Goal: Task Accomplishment & Management: Manage account settings

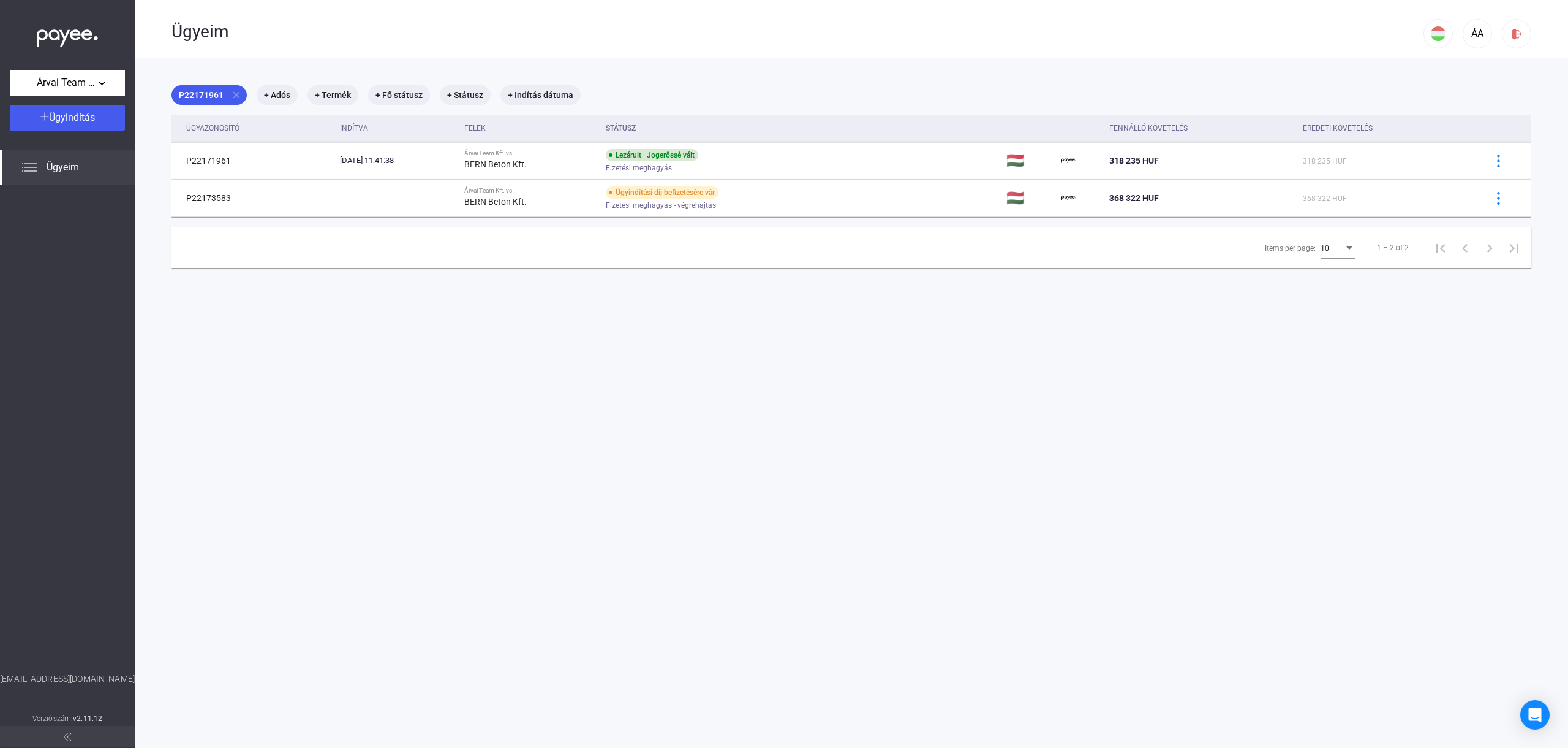
click at [792, 261] on div "Items per page: 10 1 – 2 of 2" at bounding box center [852, 248] width 1360 height 41
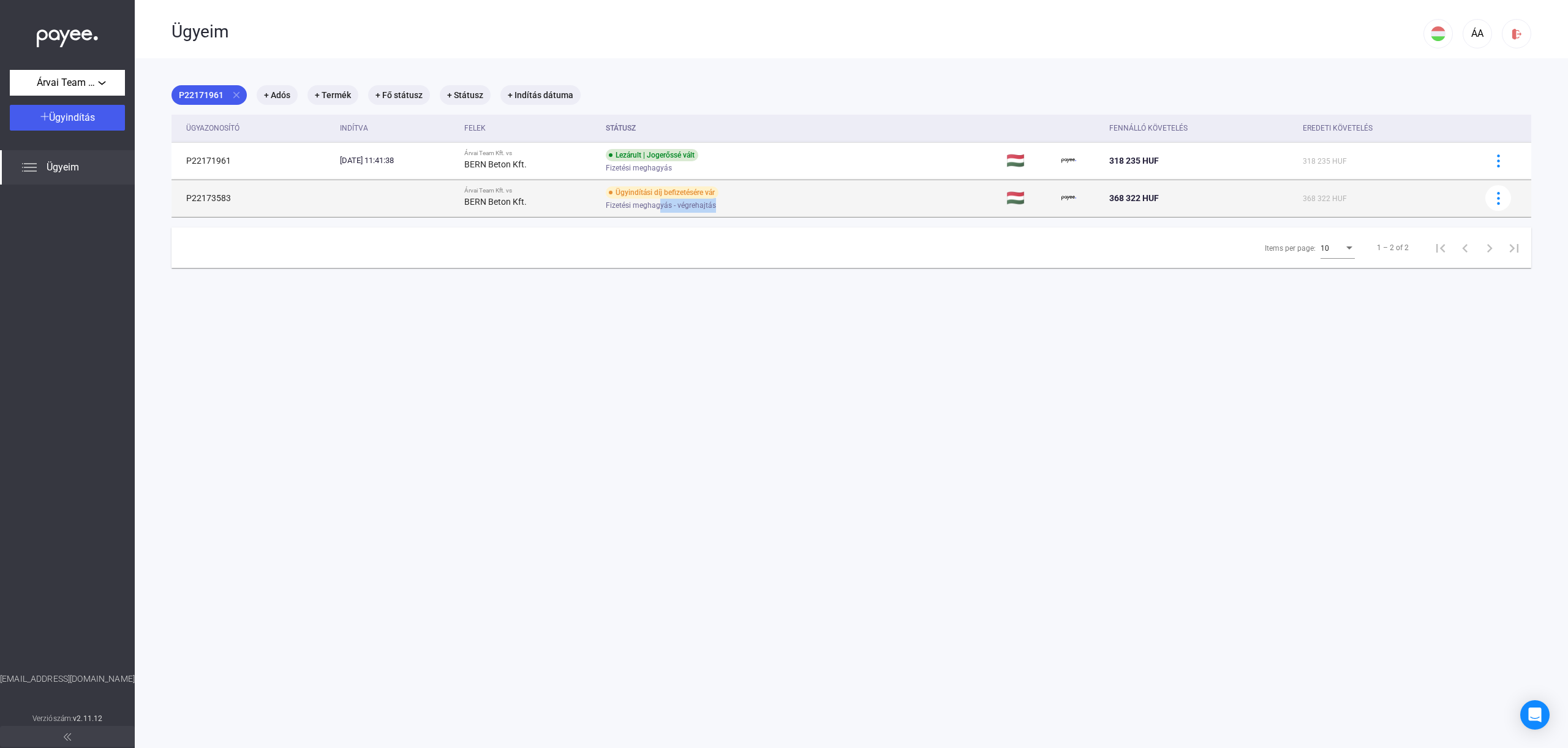
drag, startPoint x: 695, startPoint y: 200, endPoint x: 754, endPoint y: 202, distance: 59.0
click at [754, 202] on div "Fizetési meghagyás - végrehajtás" at bounding box center [703, 205] width 196 height 9
click at [1492, 198] on img at bounding box center [1499, 198] width 13 height 13
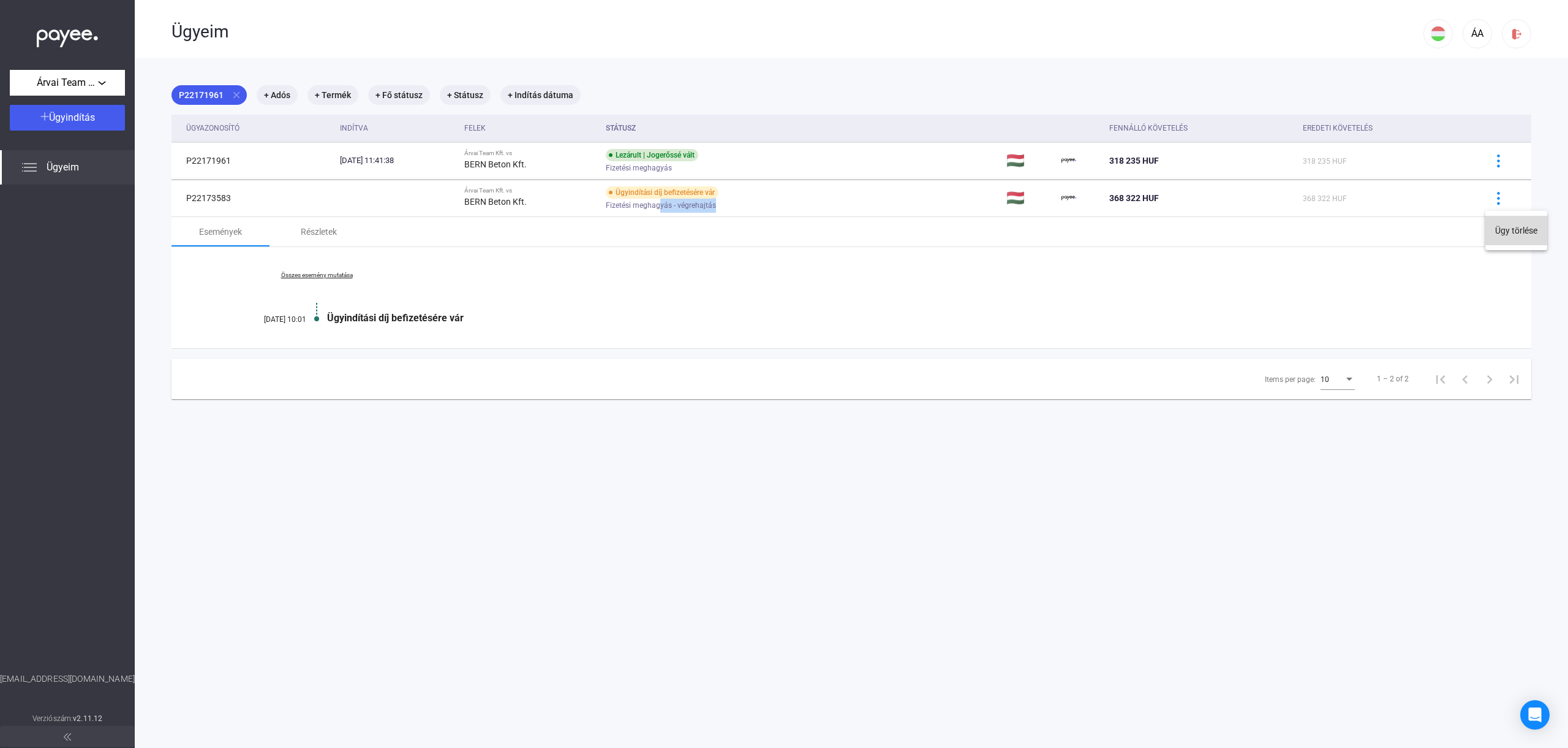
click at [1502, 233] on button "Ügy törlése" at bounding box center [1516, 231] width 62 height 30
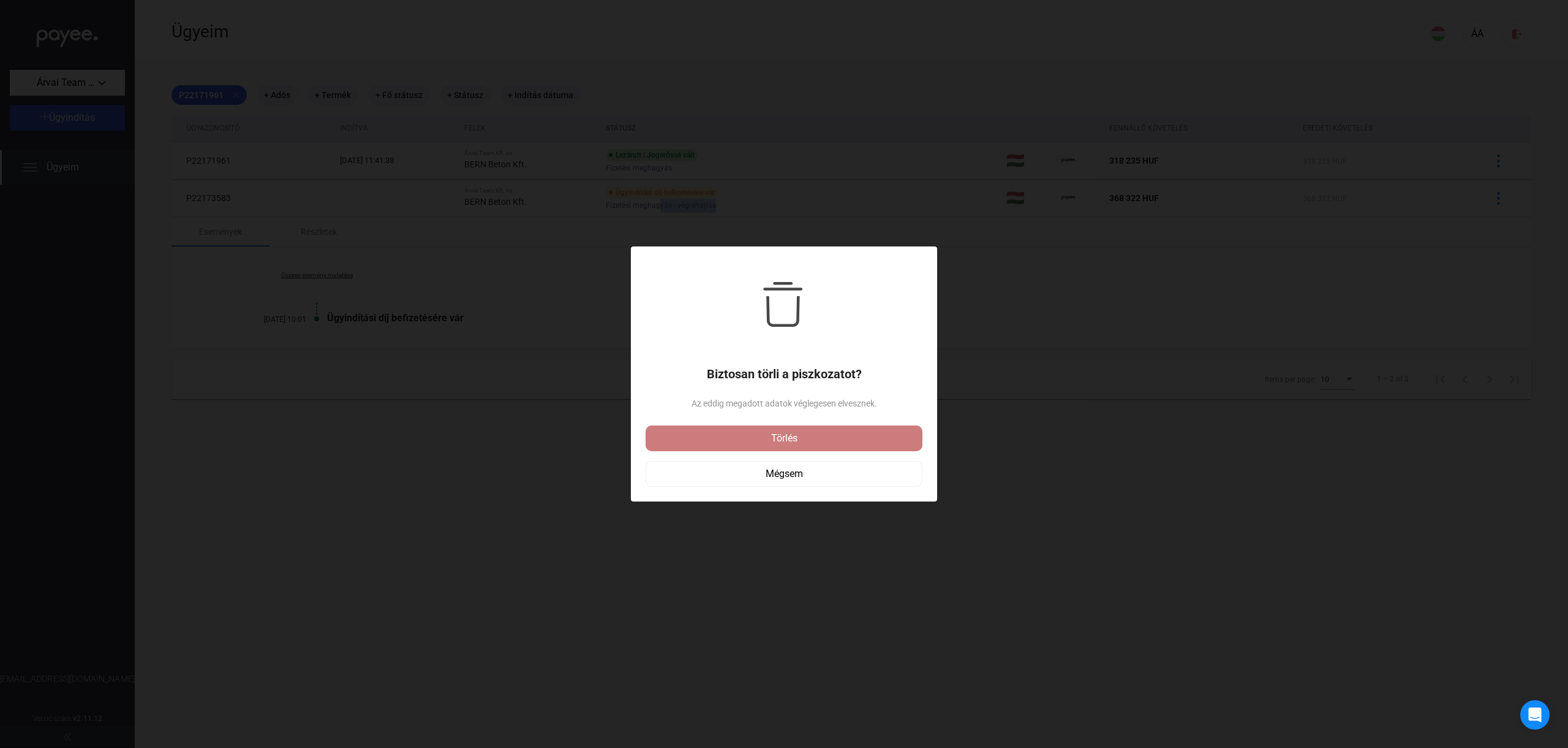
click at [772, 439] on div "Törlés" at bounding box center [784, 438] width 269 height 15
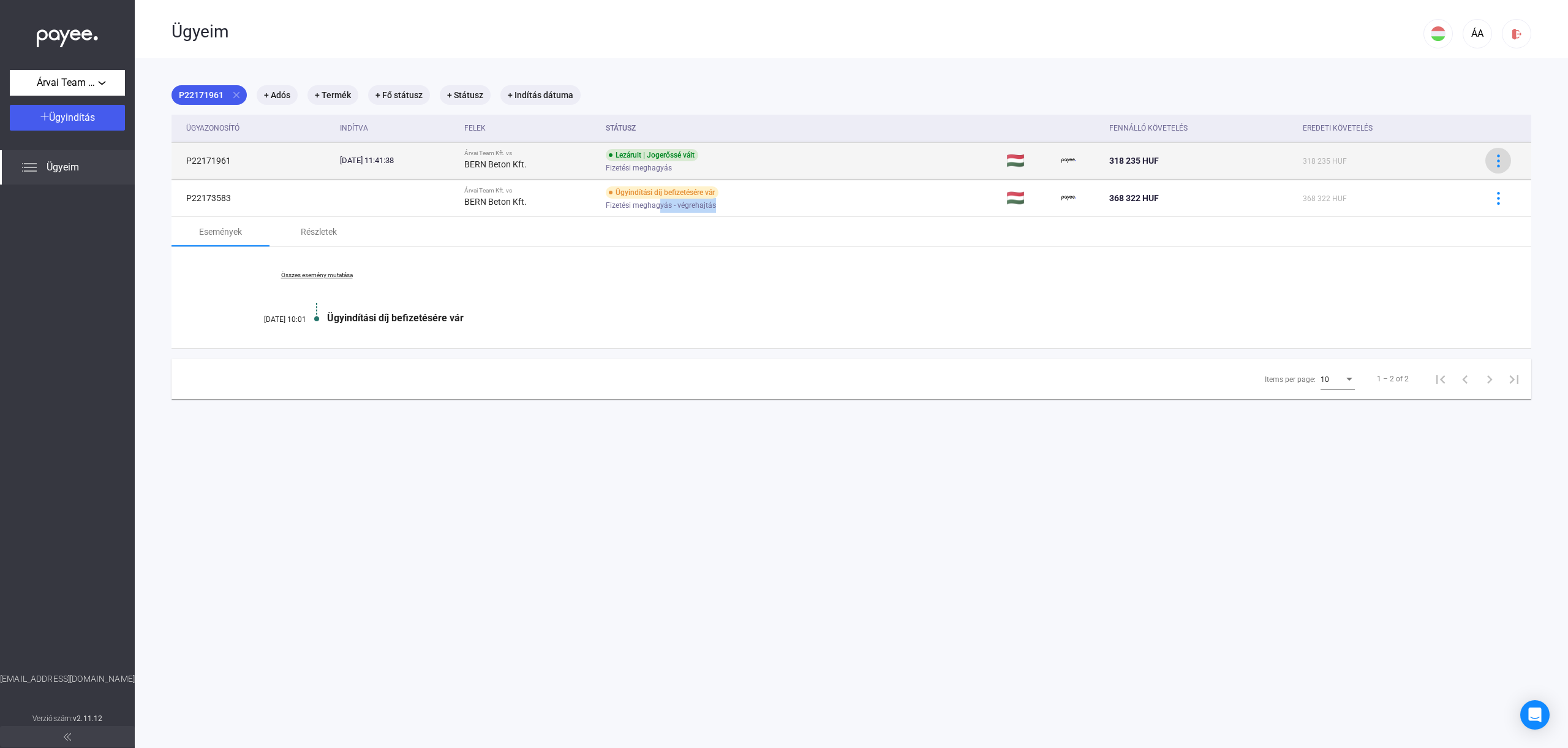
click at [1501, 169] on button at bounding box center [1498, 160] width 26 height 26
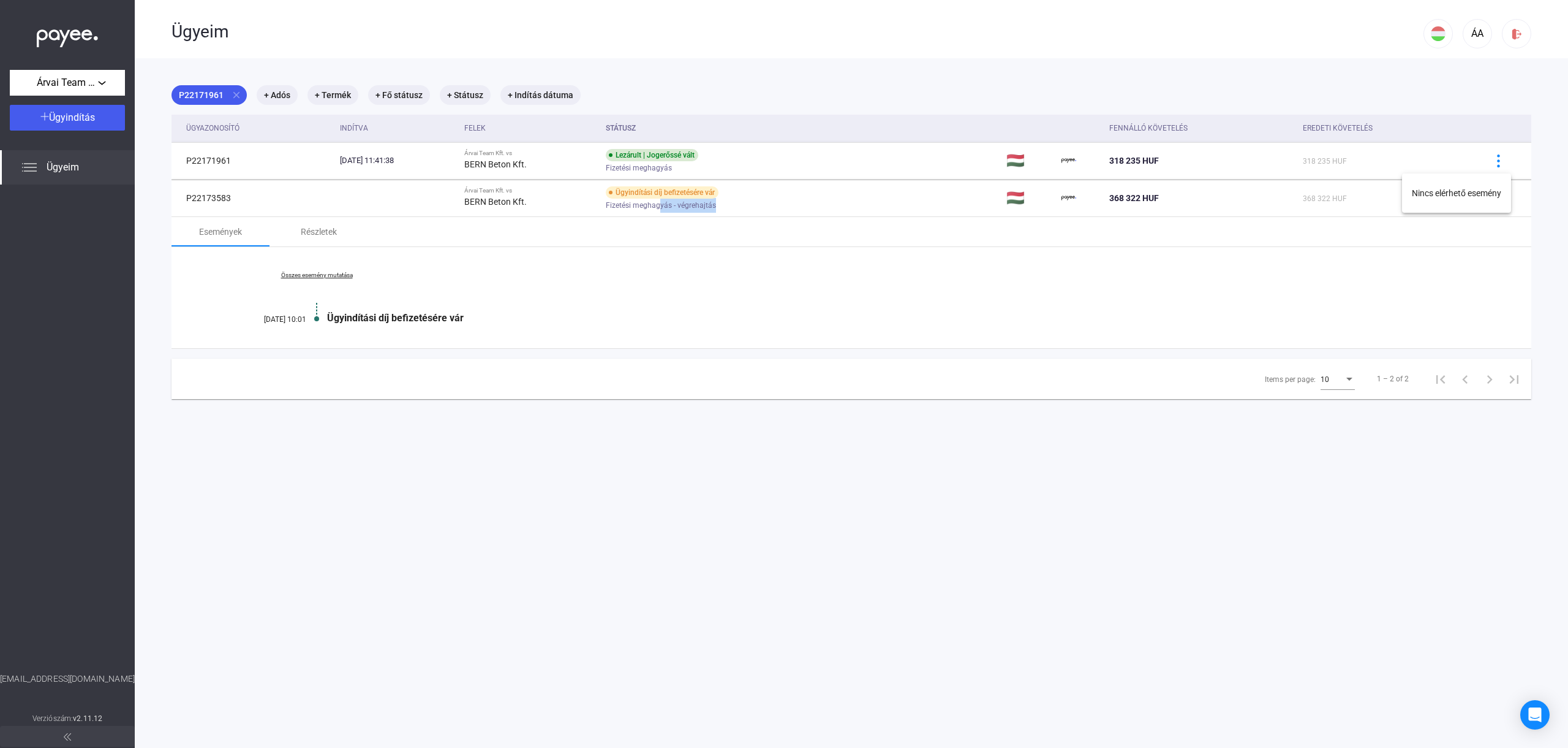
click at [1432, 255] on div at bounding box center [784, 374] width 1568 height 748
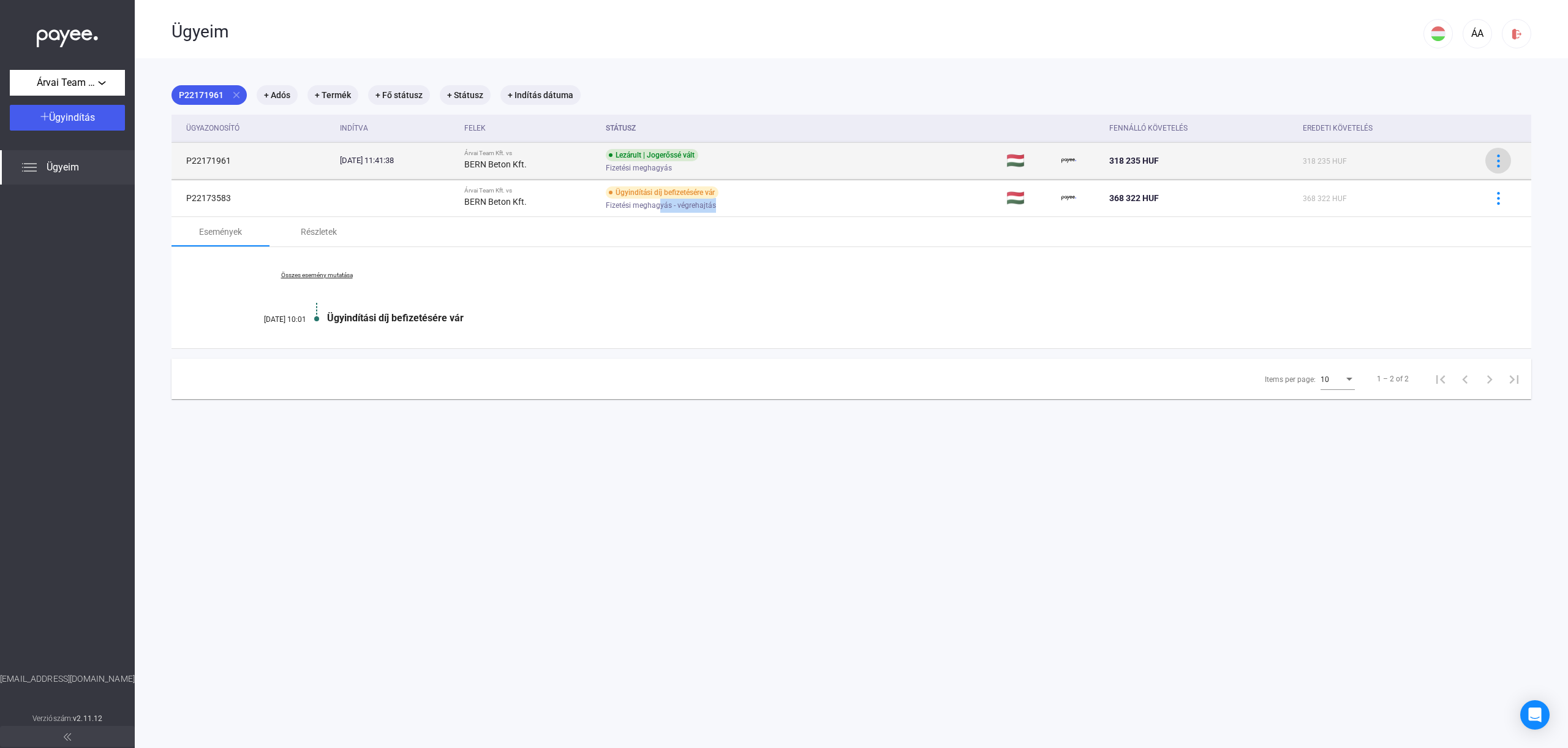
click at [1492, 159] on img at bounding box center [1499, 161] width 13 height 13
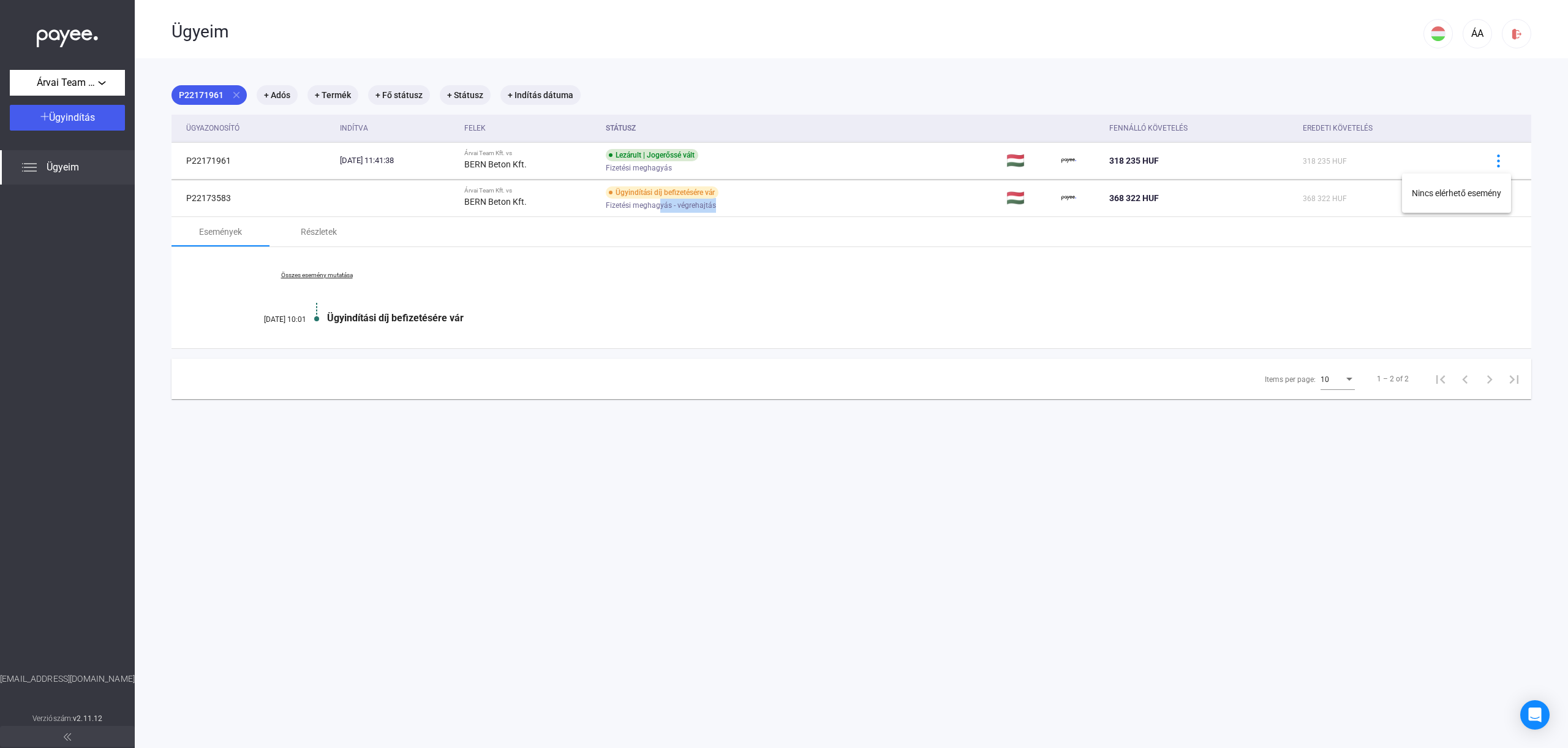
click at [689, 163] on div at bounding box center [784, 374] width 1568 height 748
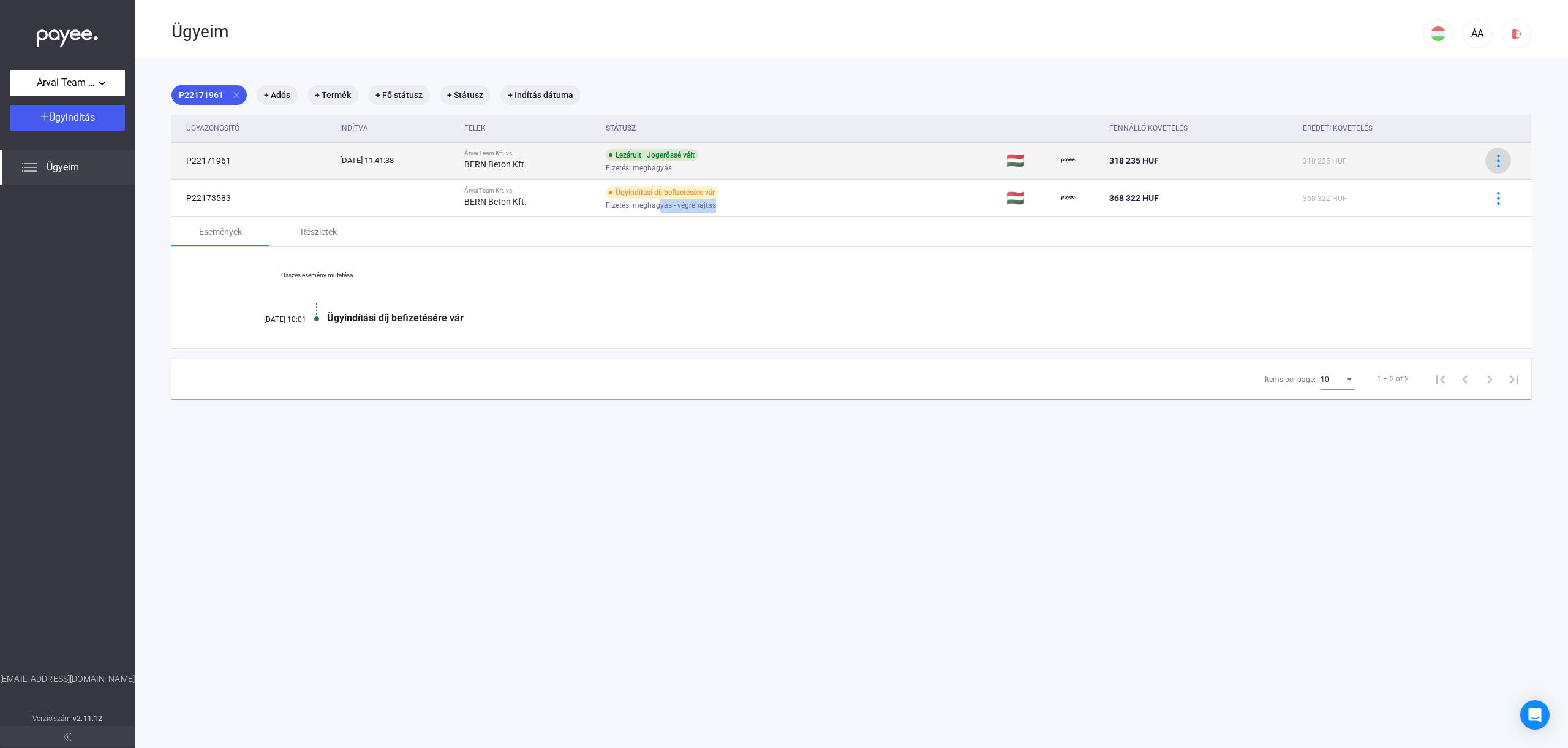
click at [1489, 153] on button at bounding box center [1498, 160] width 26 height 26
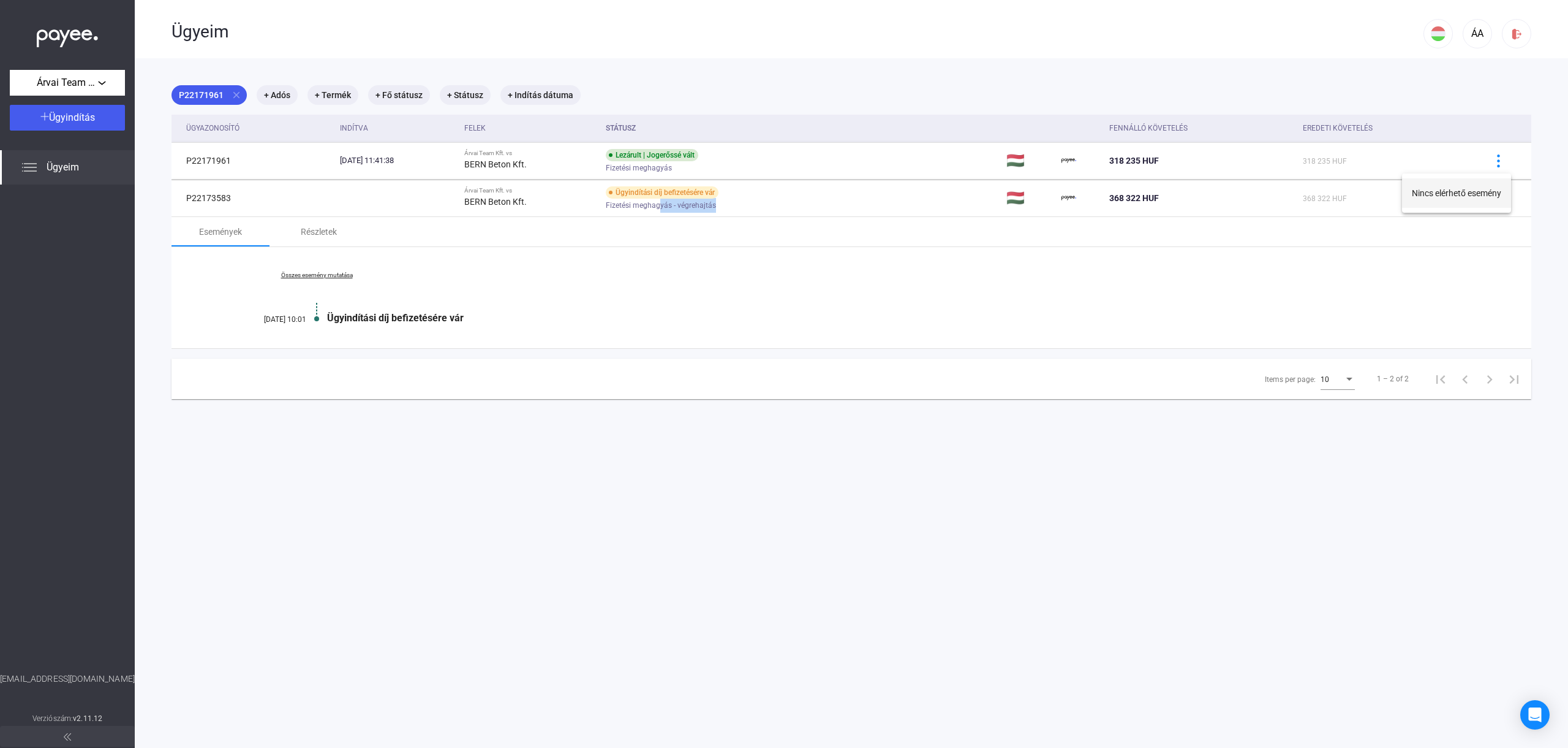
click at [1467, 194] on button "Nincs elérhető esemény" at bounding box center [1456, 193] width 109 height 30
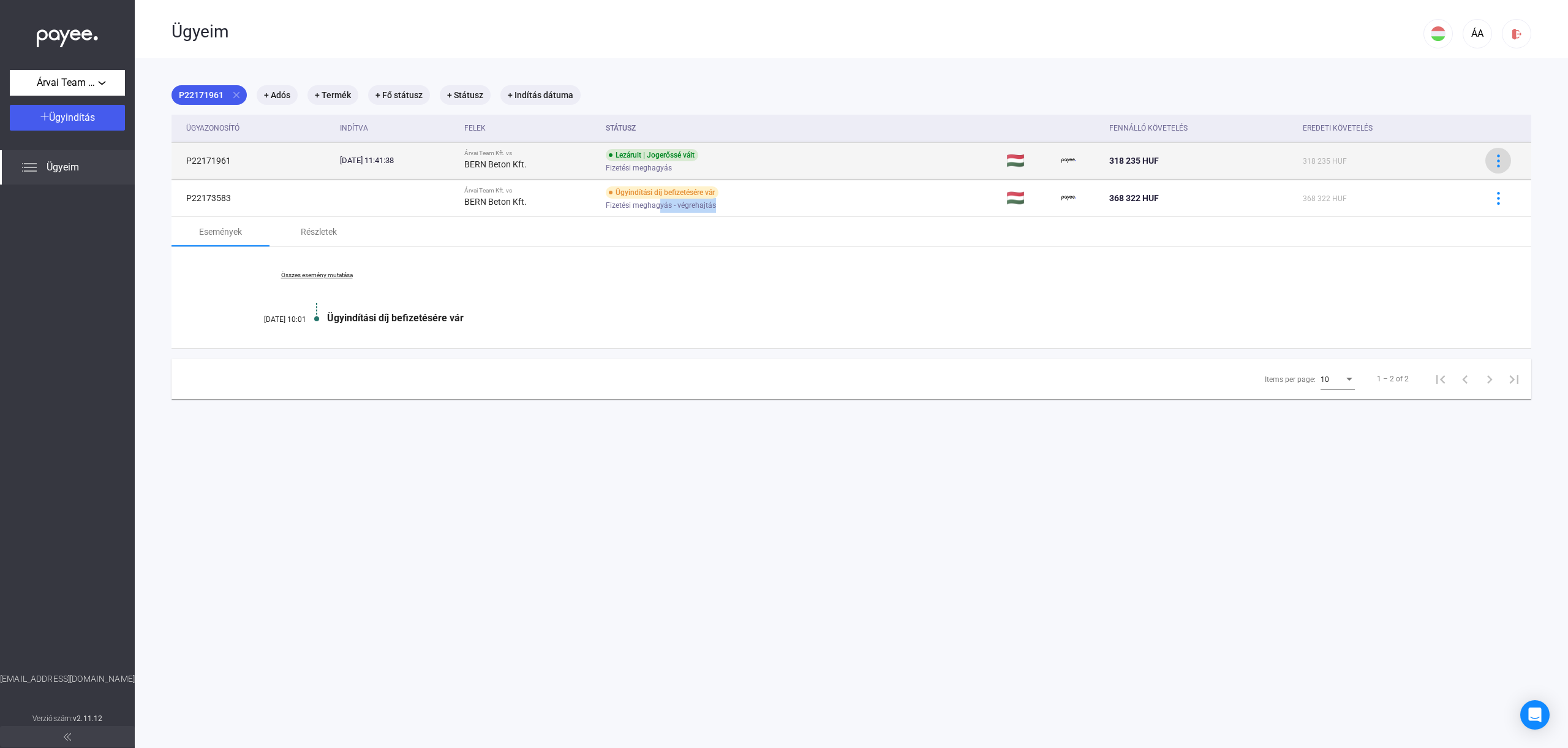
click at [1508, 160] on button at bounding box center [1498, 160] width 26 height 26
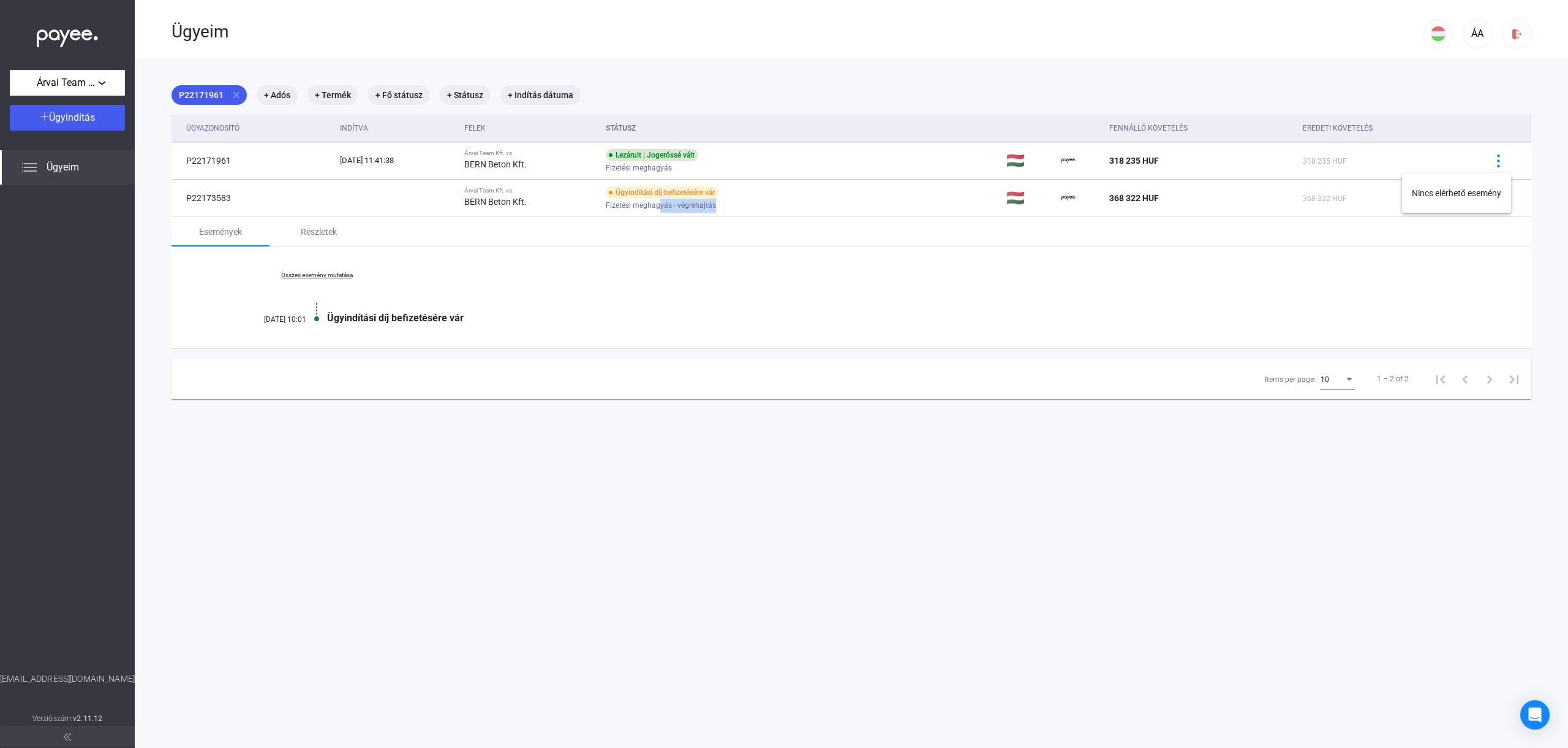
click at [1187, 271] on div at bounding box center [784, 374] width 1568 height 748
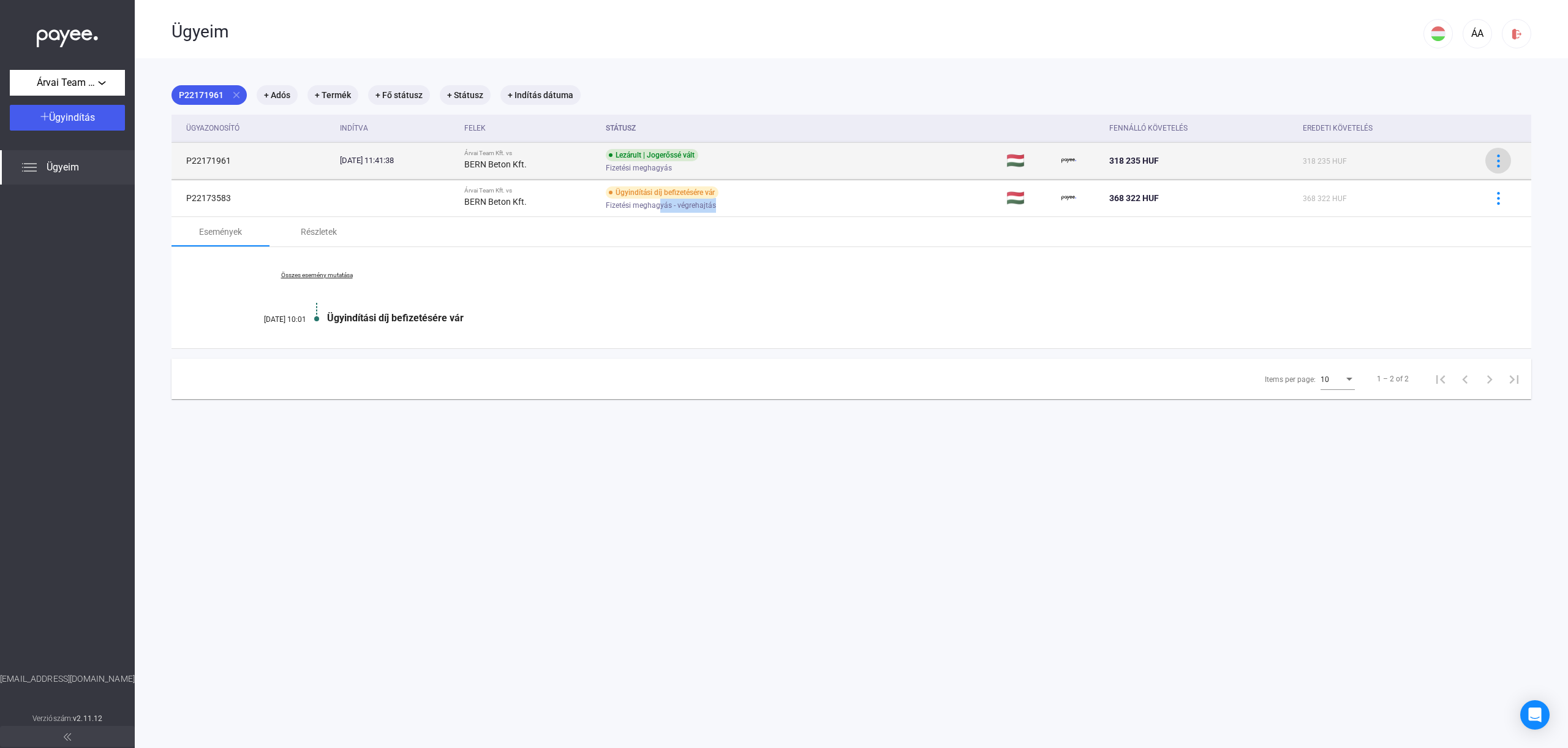
click at [1491, 159] on div at bounding box center [1498, 161] width 18 height 13
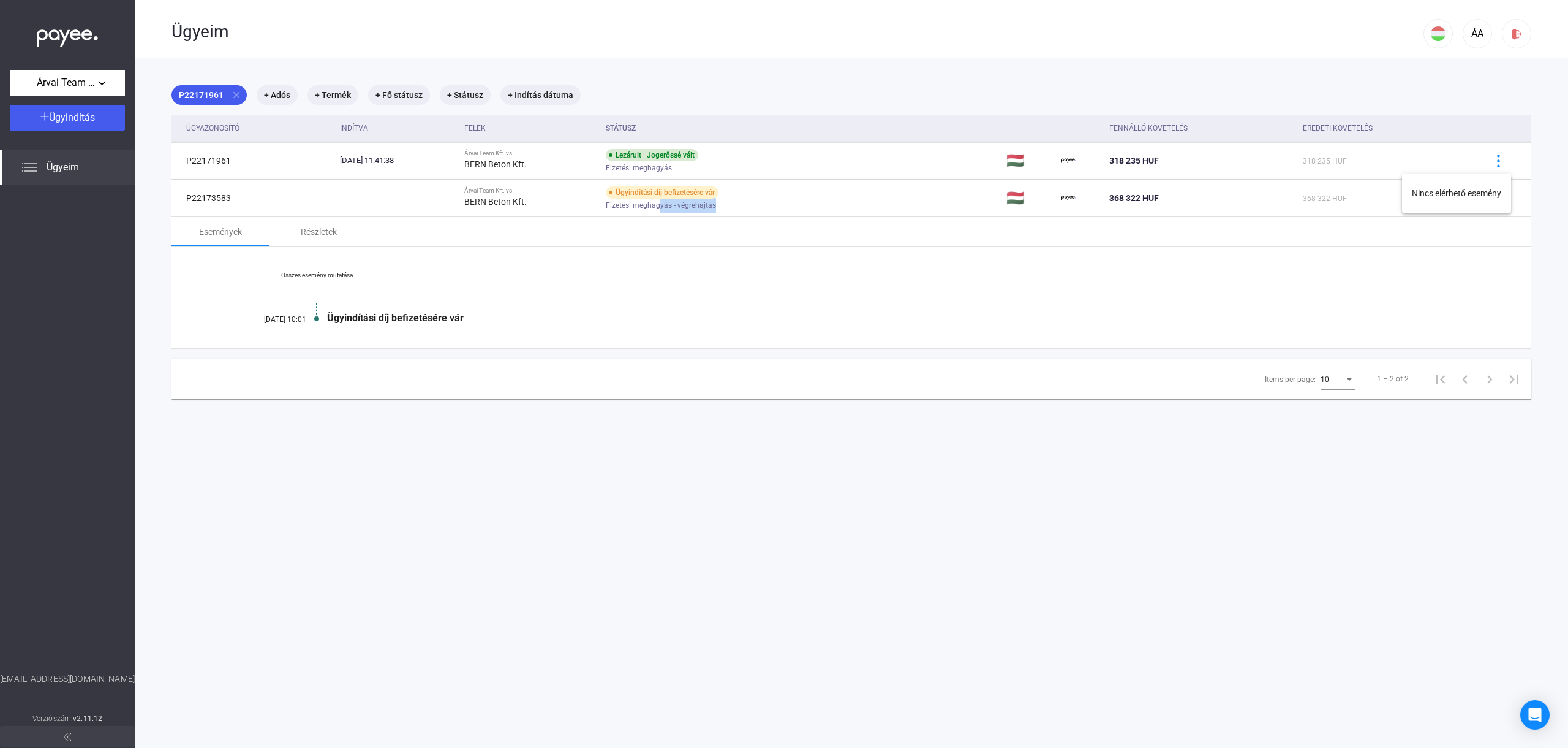
click at [1358, 161] on div at bounding box center [784, 374] width 1568 height 748
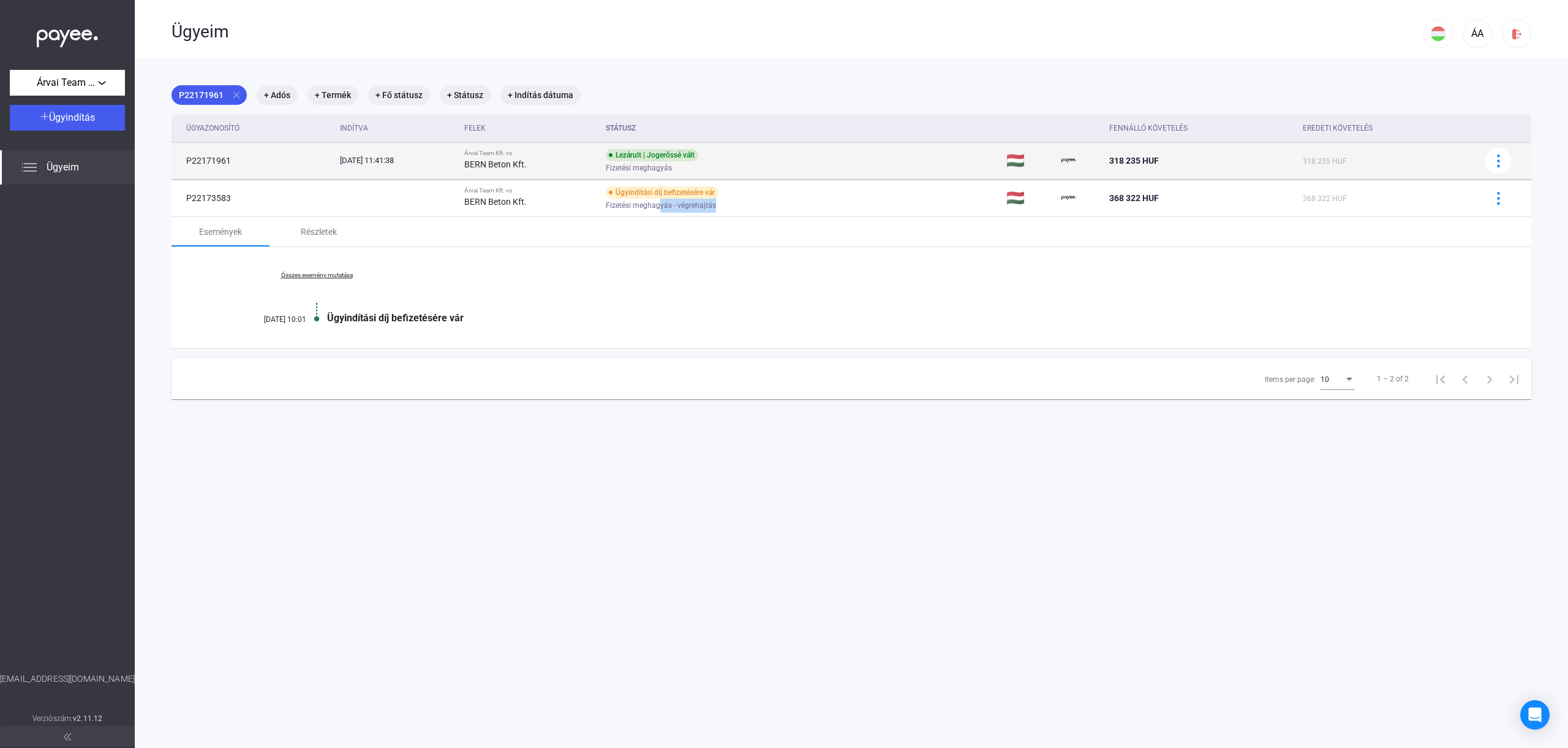
click at [203, 163] on td "P22171961" at bounding box center [254, 160] width 164 height 36
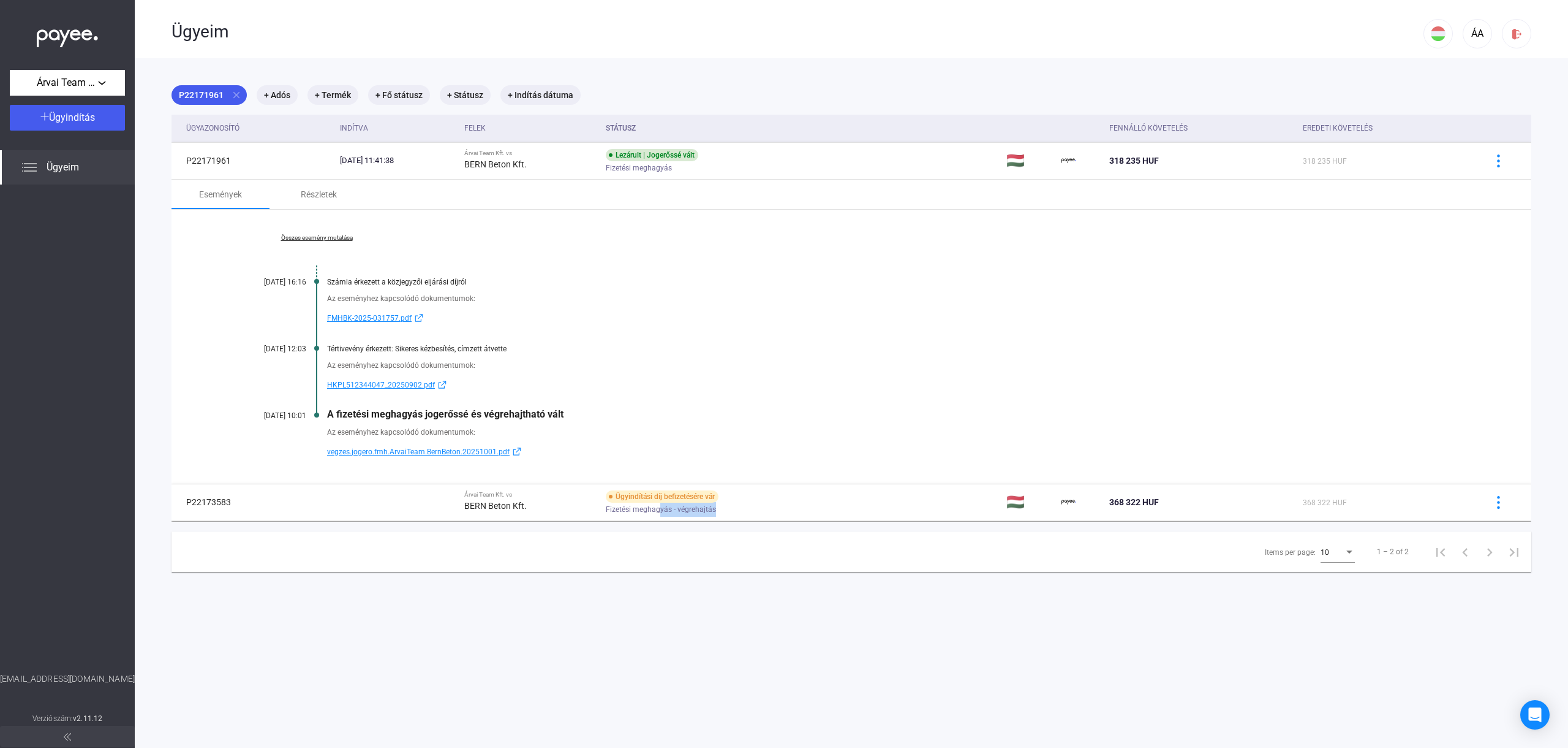
click at [781, 321] on link "FMHBK-2025-031757.pdf" at bounding box center [898, 318] width 1143 height 15
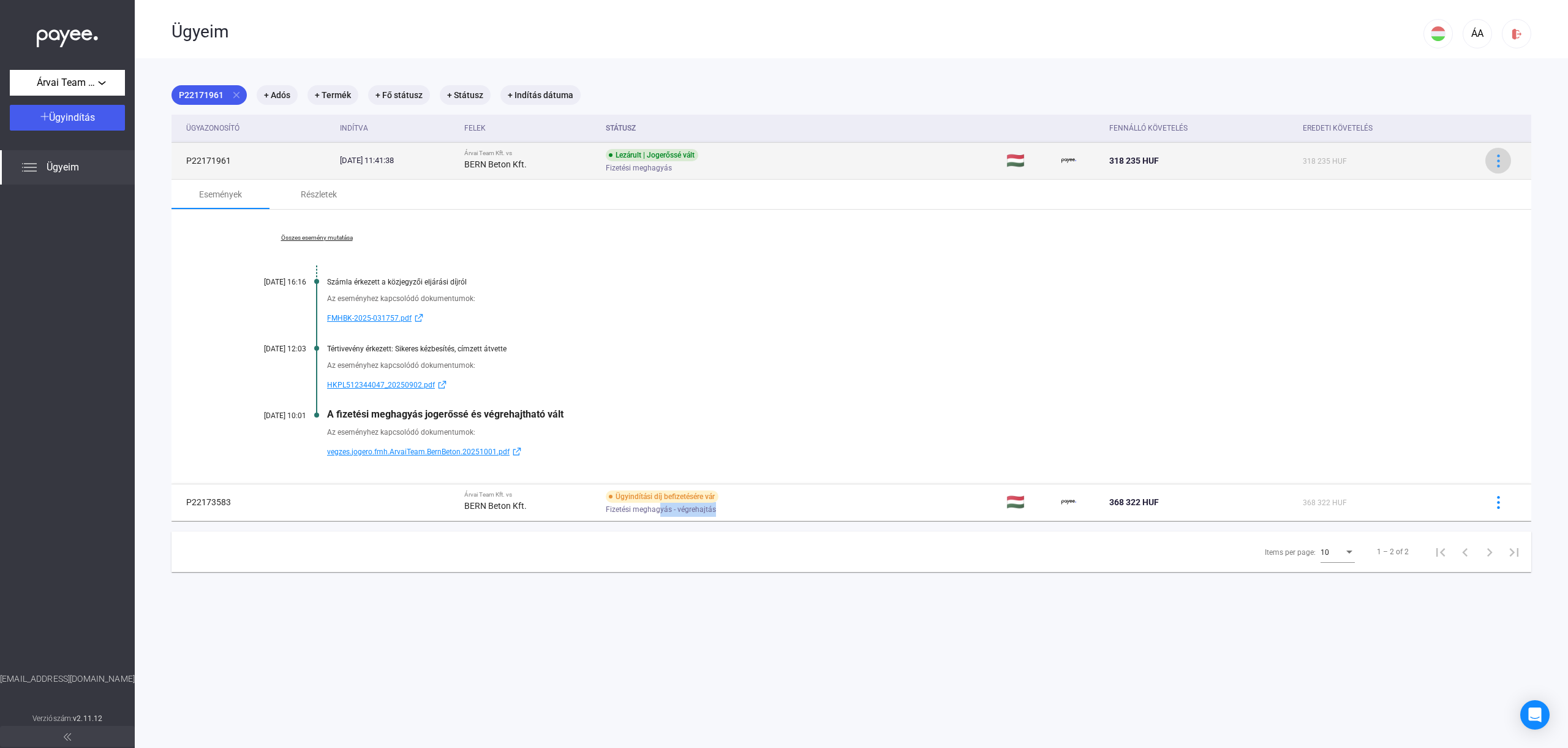
click at [1491, 162] on div at bounding box center [1498, 161] width 18 height 13
click at [1491, 162] on div at bounding box center [784, 374] width 1568 height 748
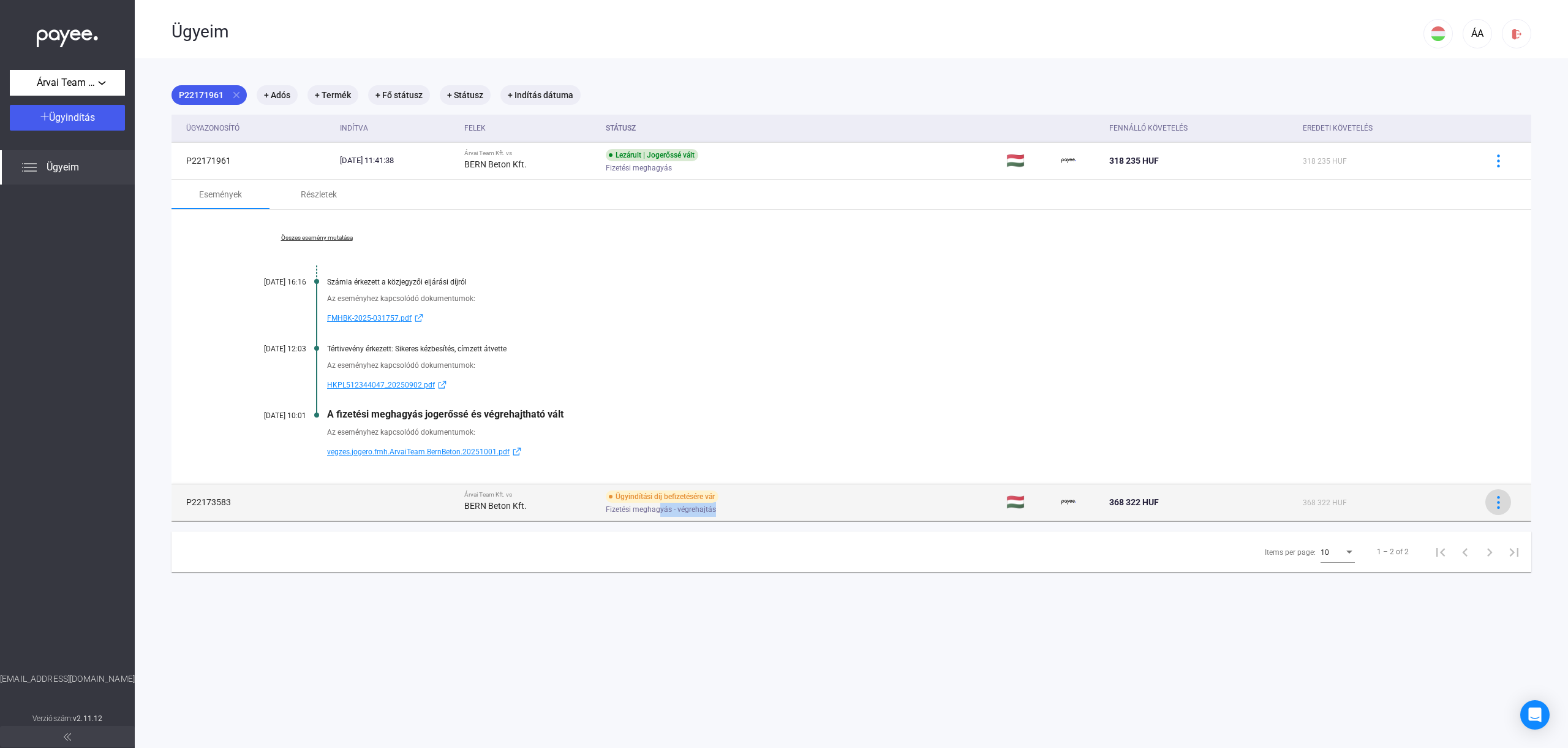
click at [1494, 508] on button at bounding box center [1498, 502] width 26 height 26
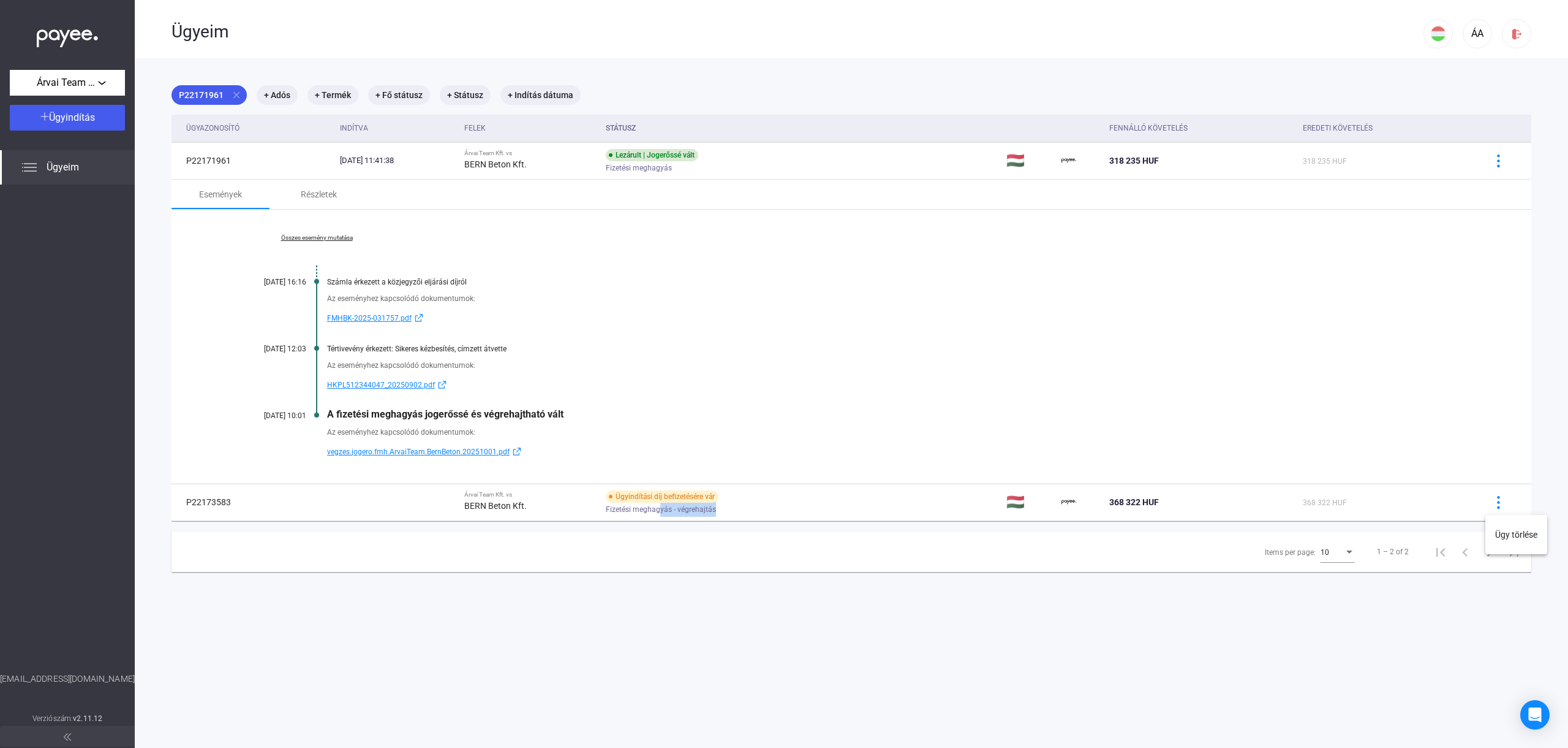
click at [433, 504] on div at bounding box center [784, 374] width 1568 height 748
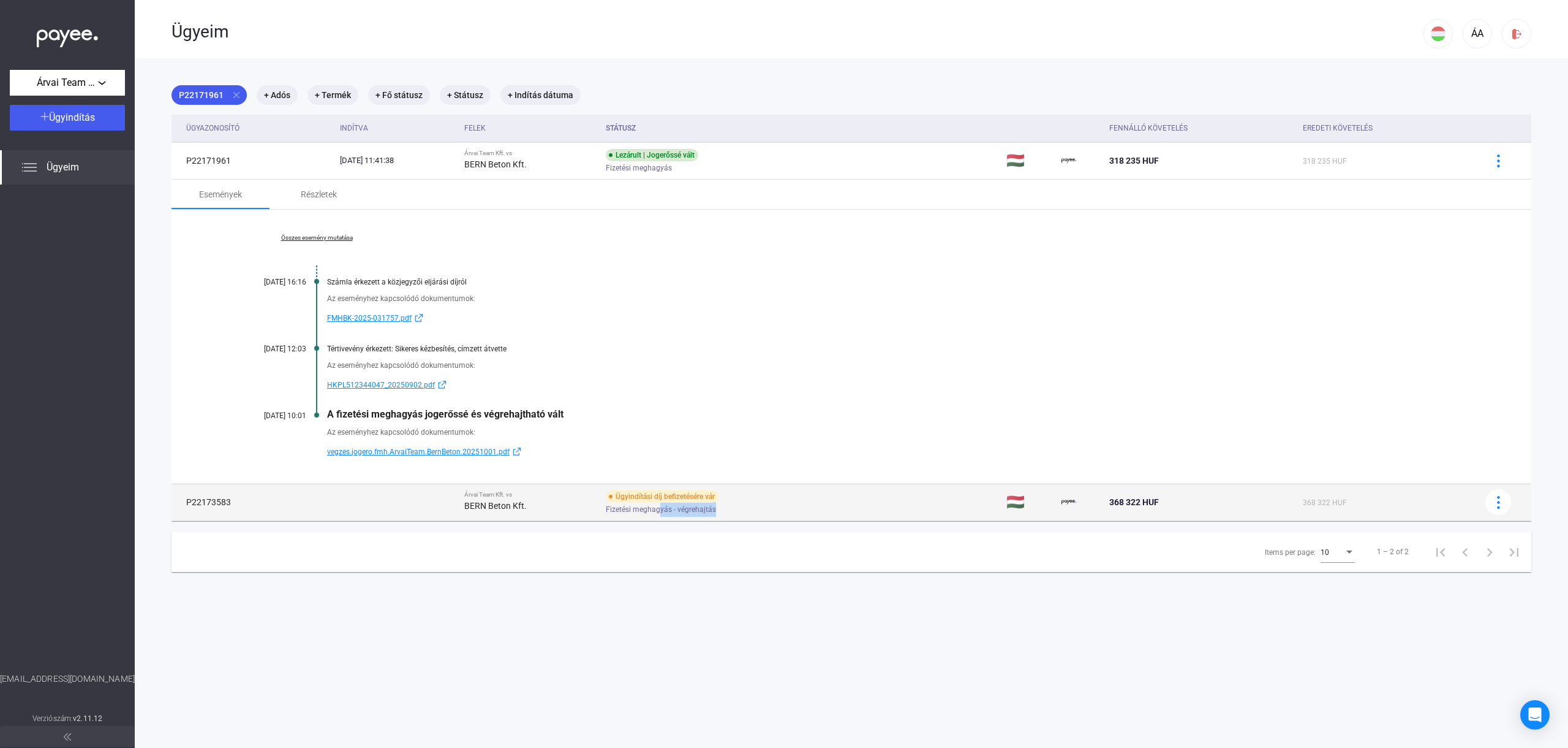
click at [515, 504] on strong "BERN Beton Kft." at bounding box center [496, 506] width 63 height 10
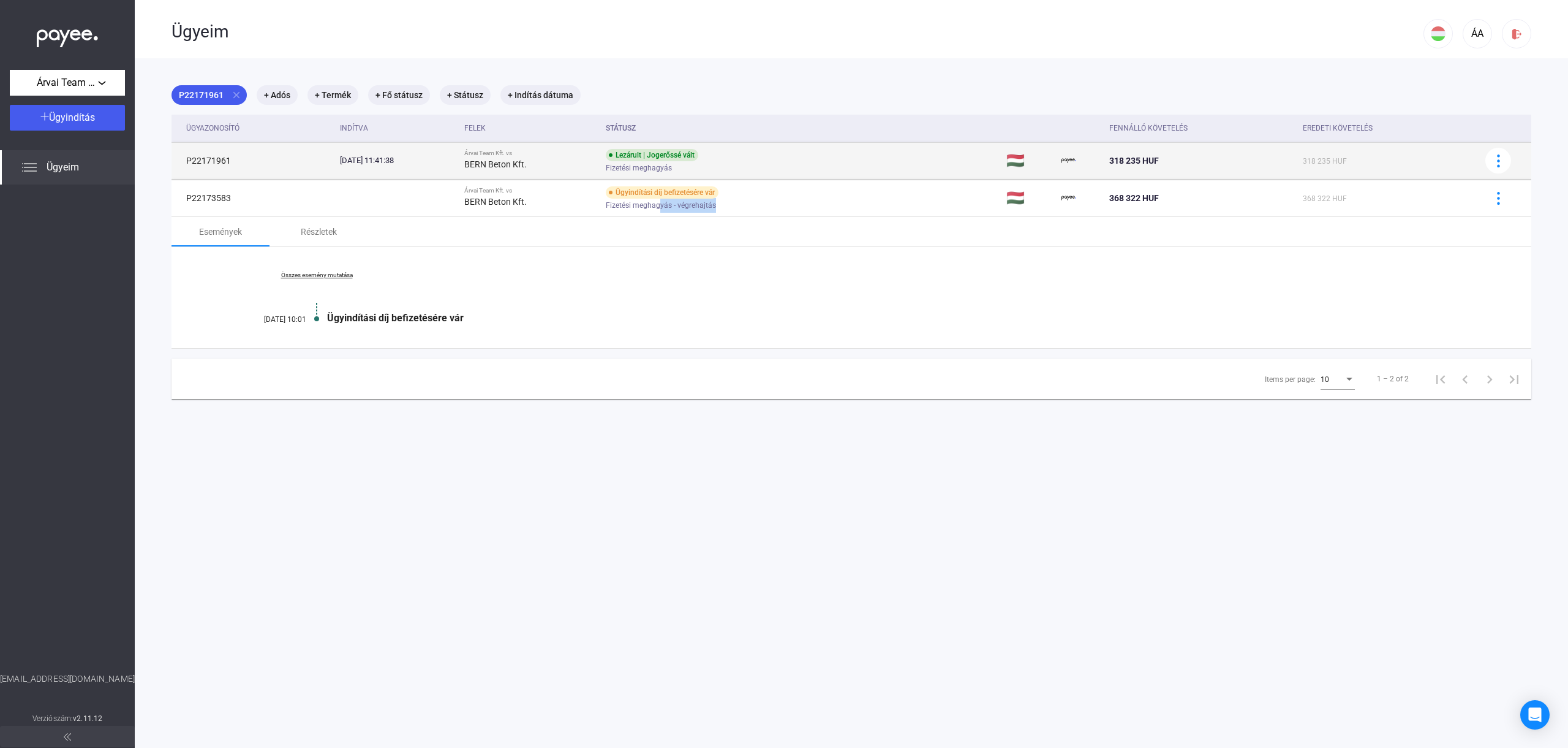
click at [1344, 160] on span "318 235 HUF" at bounding box center [1324, 161] width 44 height 8
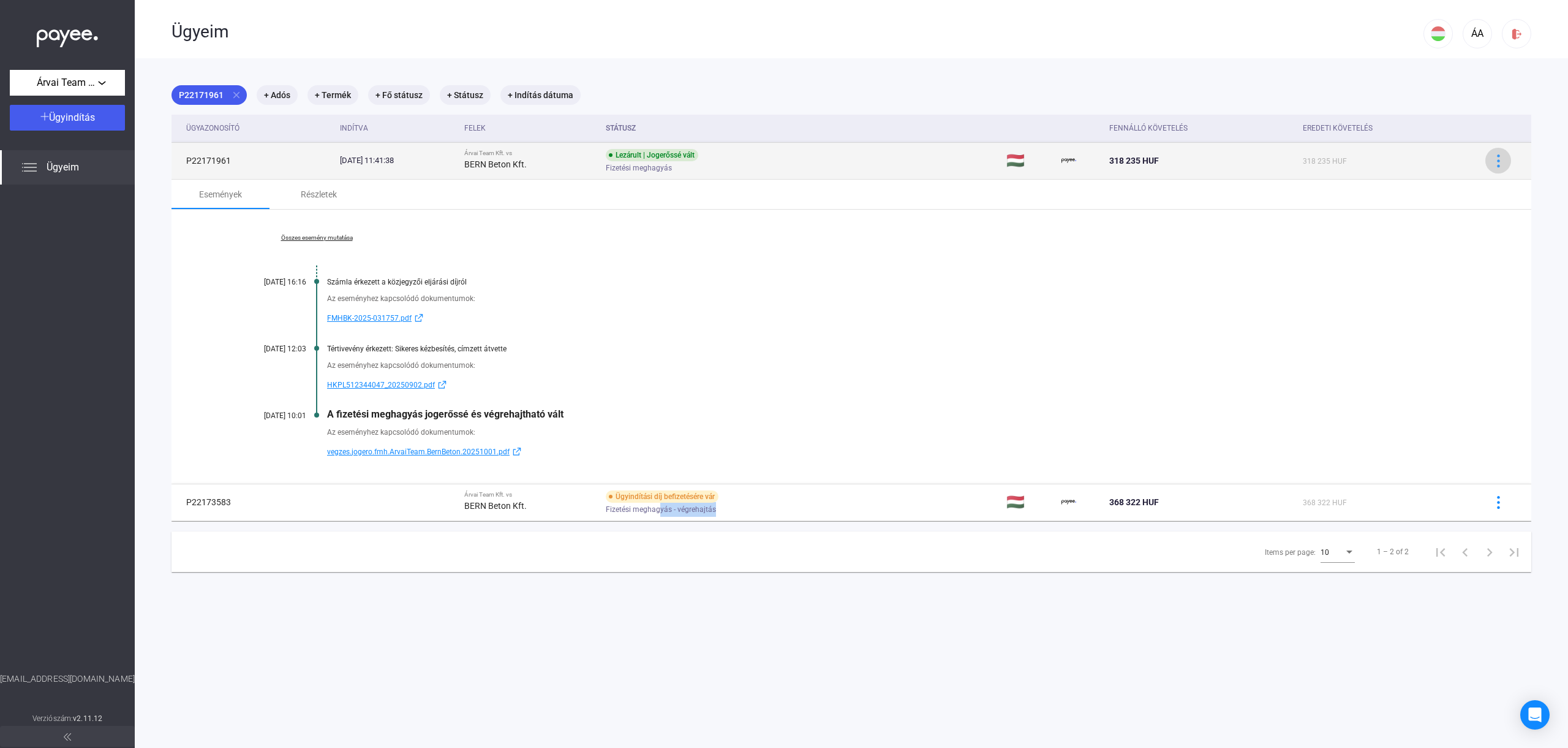
click at [1496, 166] on img at bounding box center [1499, 161] width 13 height 13
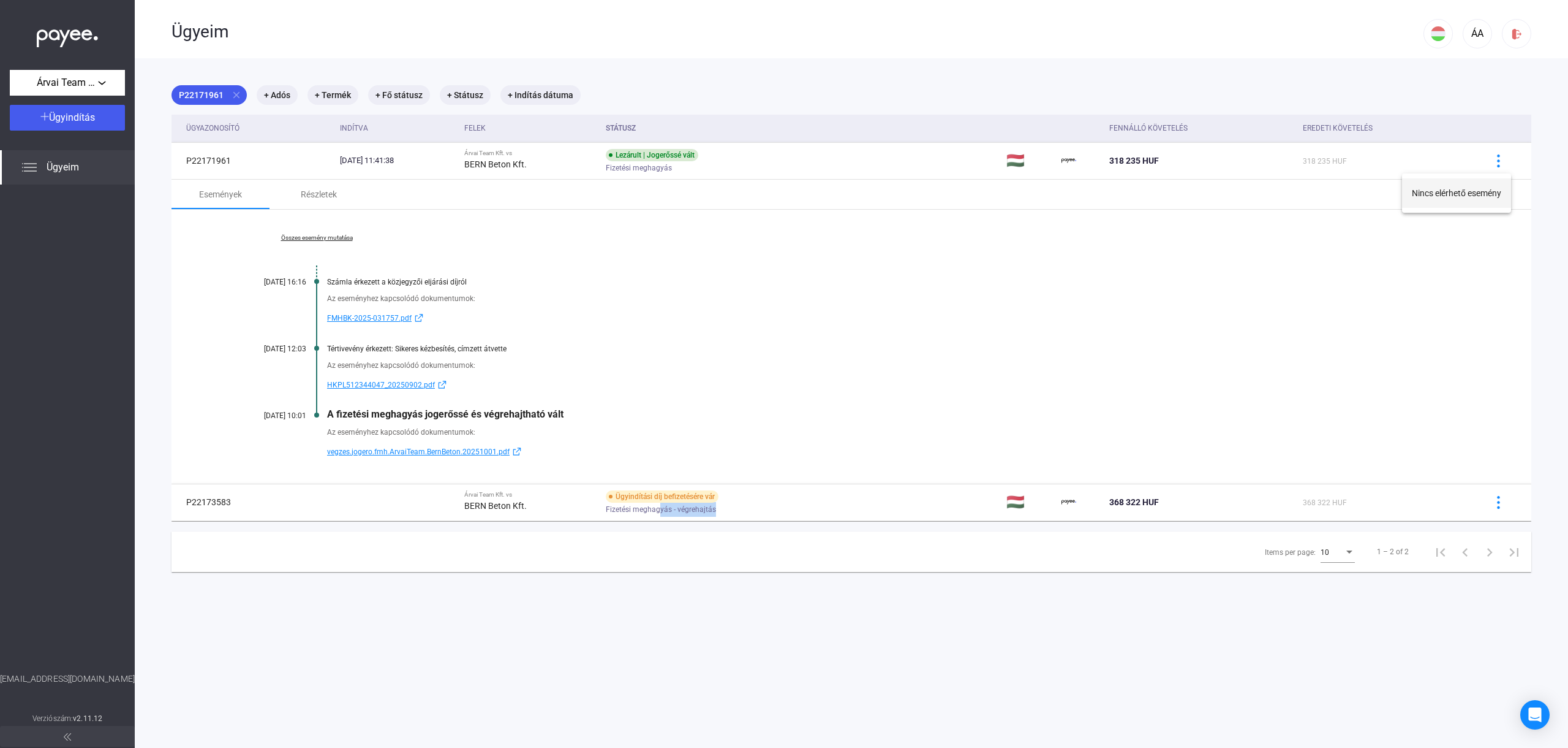
click at [1482, 198] on button "Nincs elérhető esemény" at bounding box center [1456, 193] width 109 height 30
click at [1231, 446] on link "vegzes.jogero.fmh.ArvaiTeam.BernBeton.20251001.pdf" at bounding box center [898, 452] width 1143 height 15
click at [1380, 404] on div "Összes esemény mutatása [DATE] 16:16 Számla érkezett a közjegyzői eljárási díjr…" at bounding box center [852, 346] width 1360 height 274
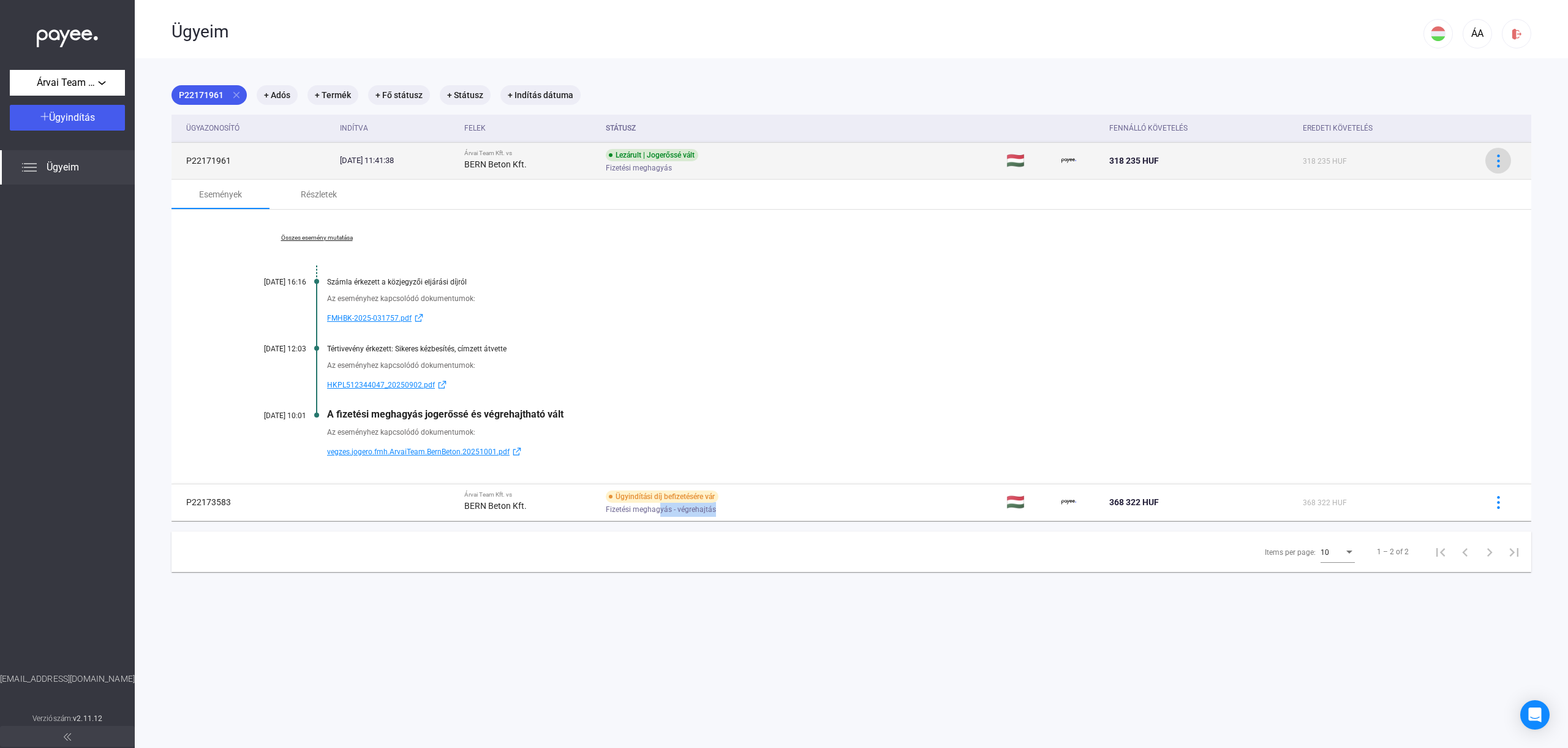
click at [1490, 162] on div at bounding box center [1498, 161] width 18 height 13
click at [1490, 162] on div at bounding box center [784, 374] width 1568 height 748
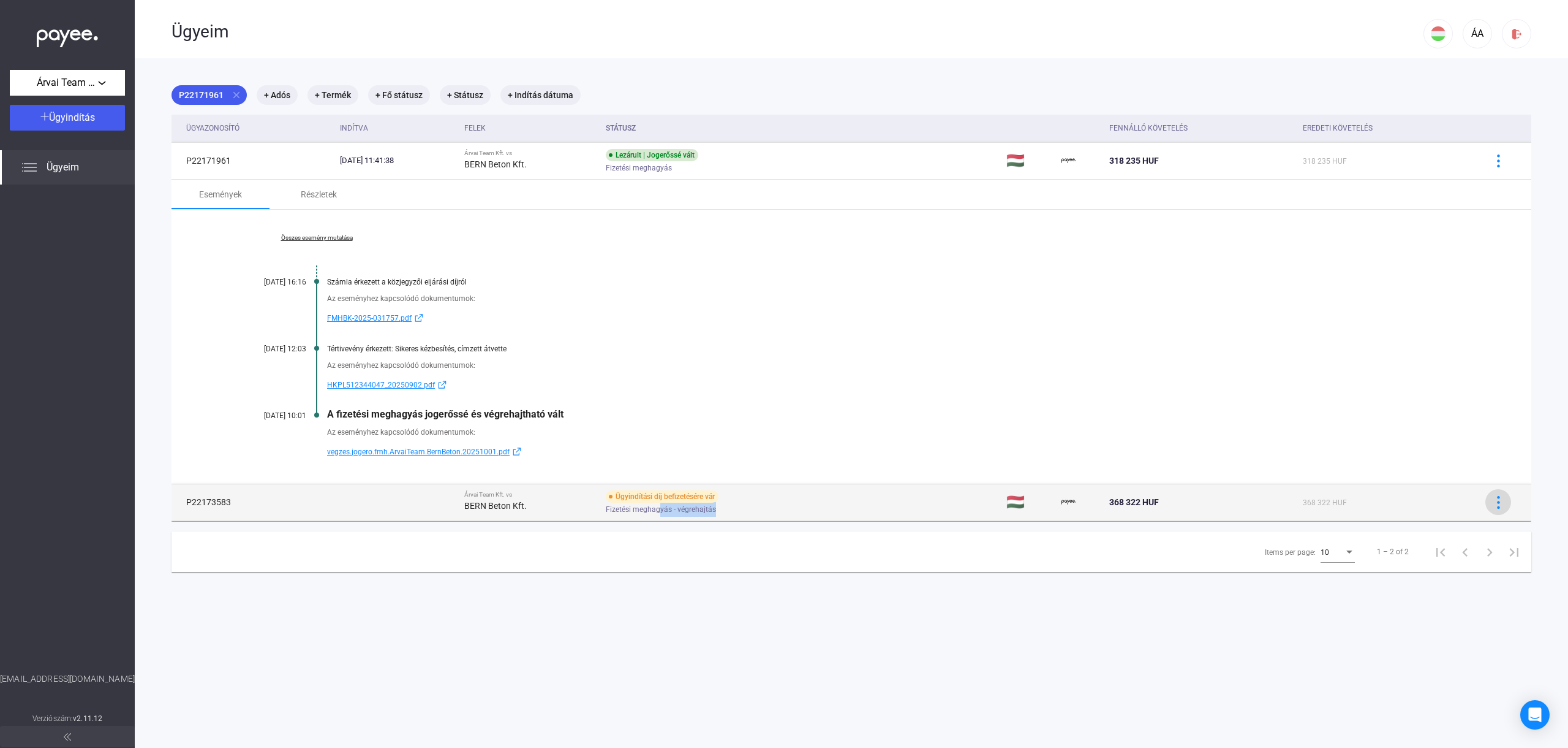
click at [1499, 494] on button at bounding box center [1498, 502] width 26 height 26
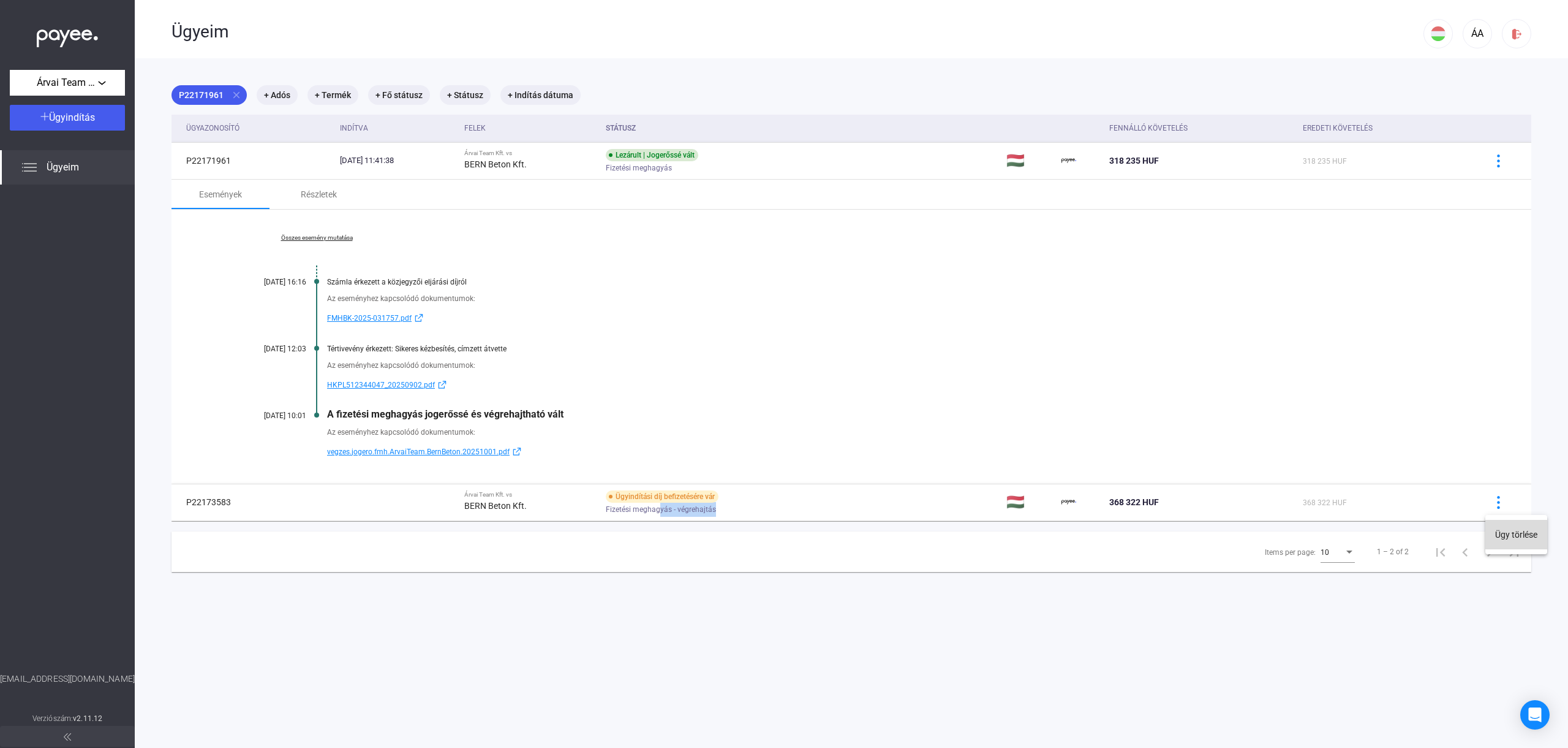
click at [1505, 535] on button "Ügy törlése" at bounding box center [1516, 535] width 62 height 30
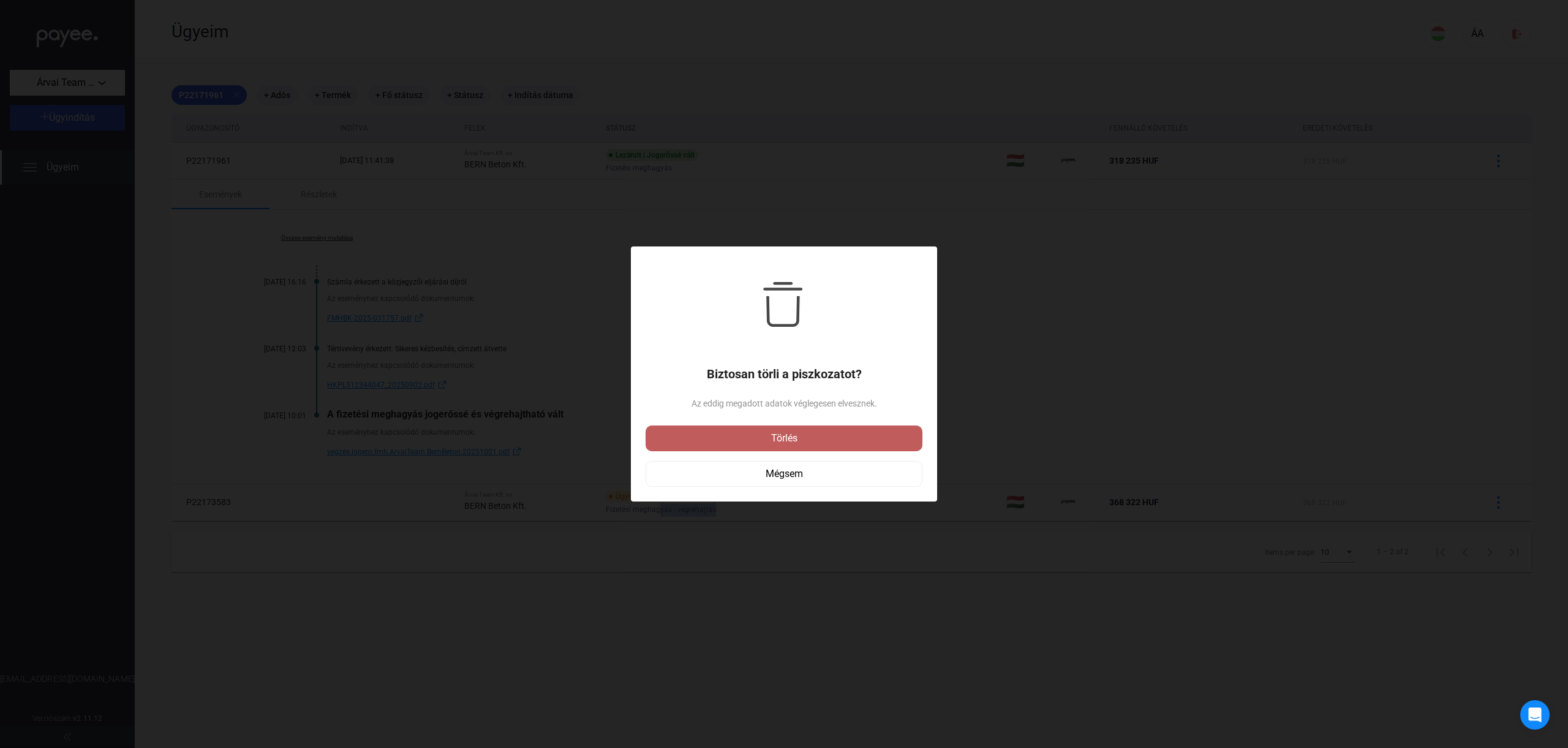
click at [769, 432] on div "Törlés" at bounding box center [784, 438] width 269 height 15
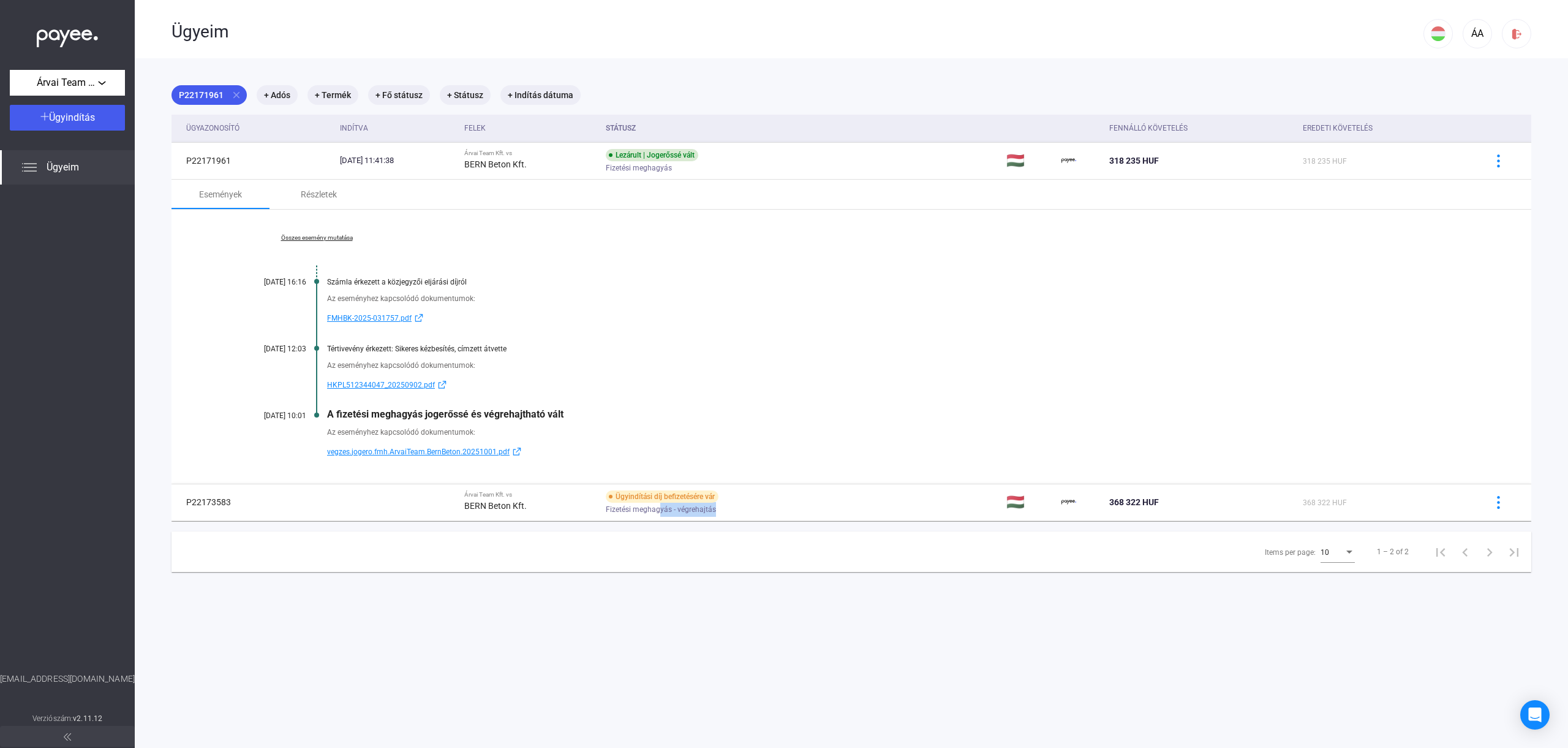
click at [77, 169] on span "Ügyeim" at bounding box center [62, 168] width 32 height 15
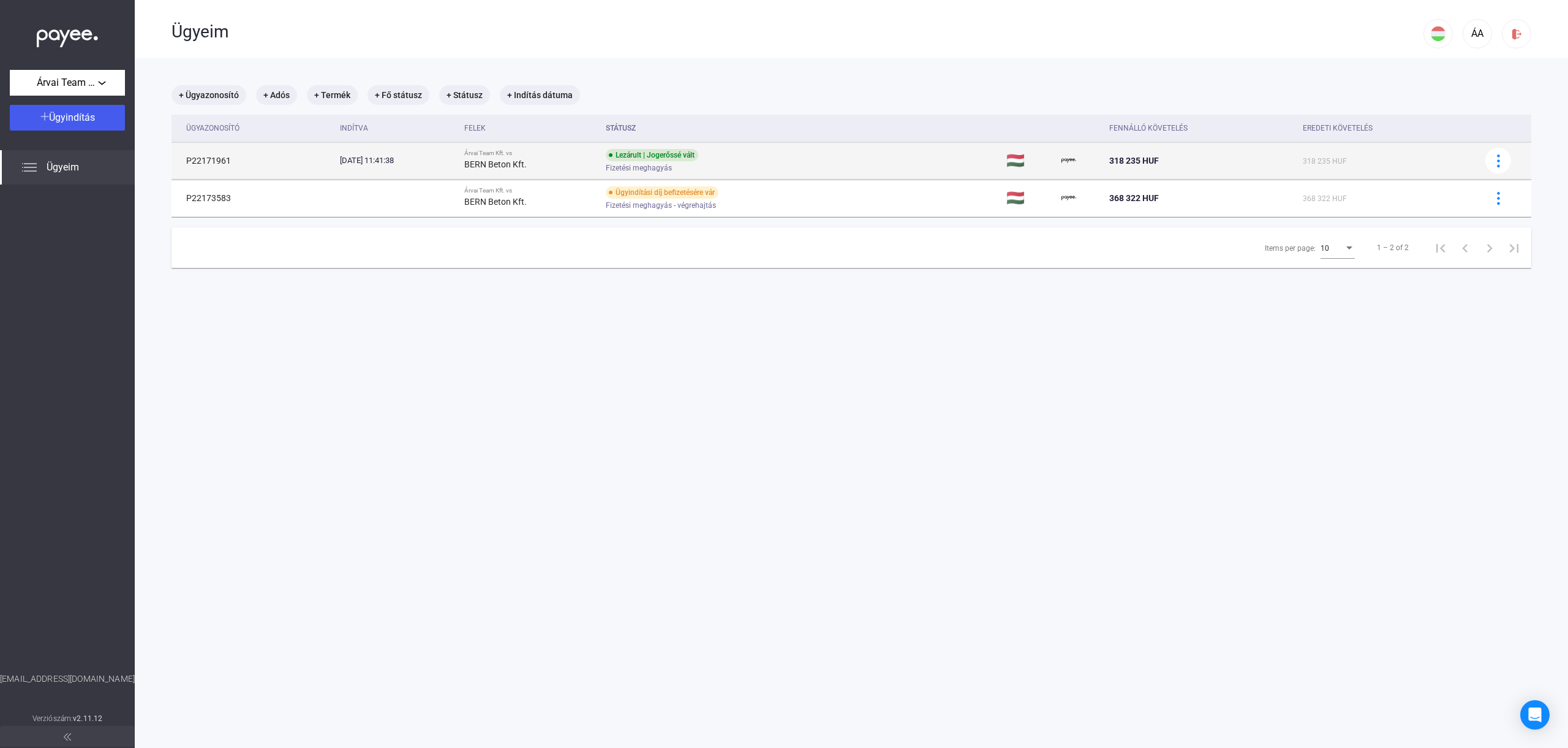
click at [1238, 166] on div "318 235 HUF" at bounding box center [1201, 160] width 183 height 15
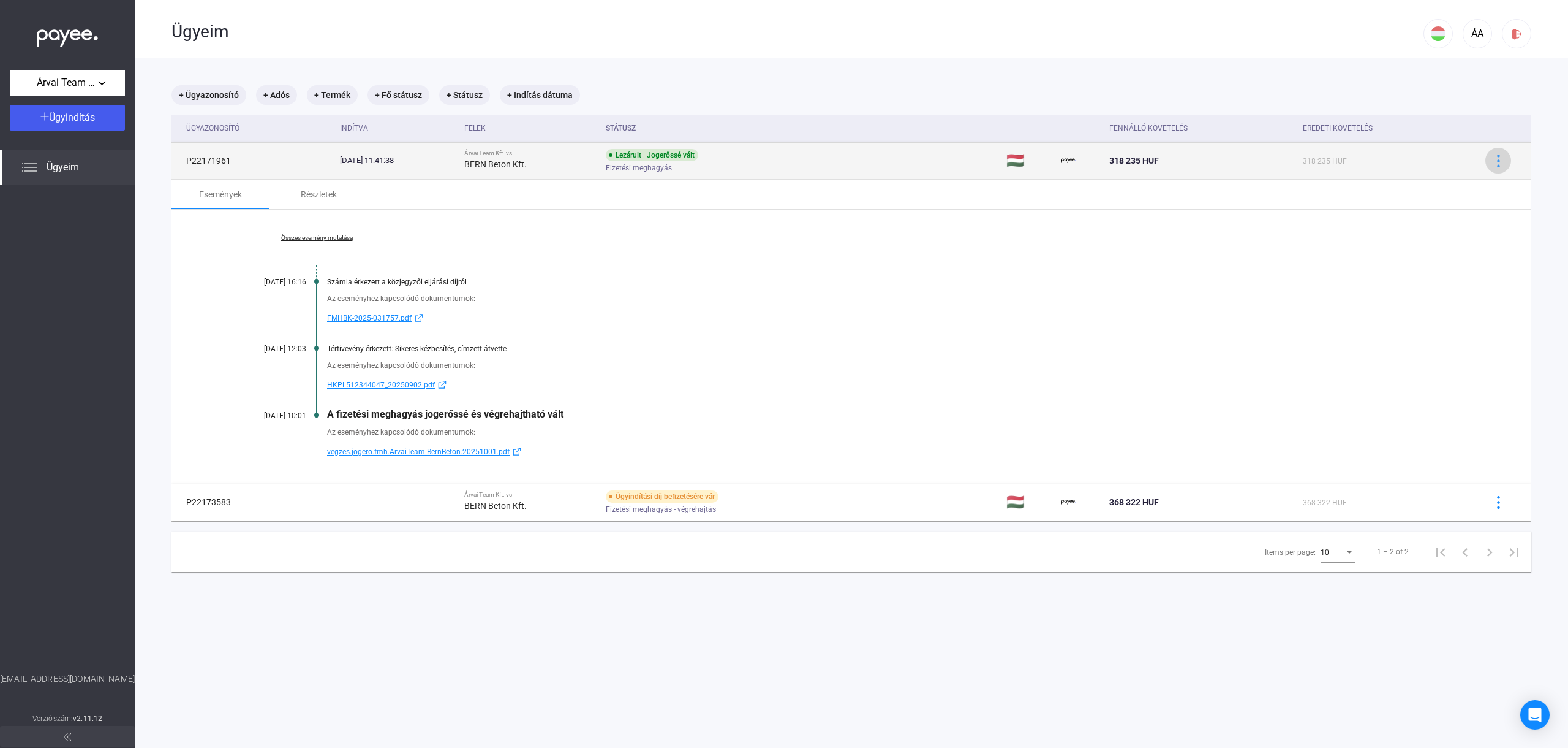
click at [1496, 164] on img at bounding box center [1499, 161] width 13 height 13
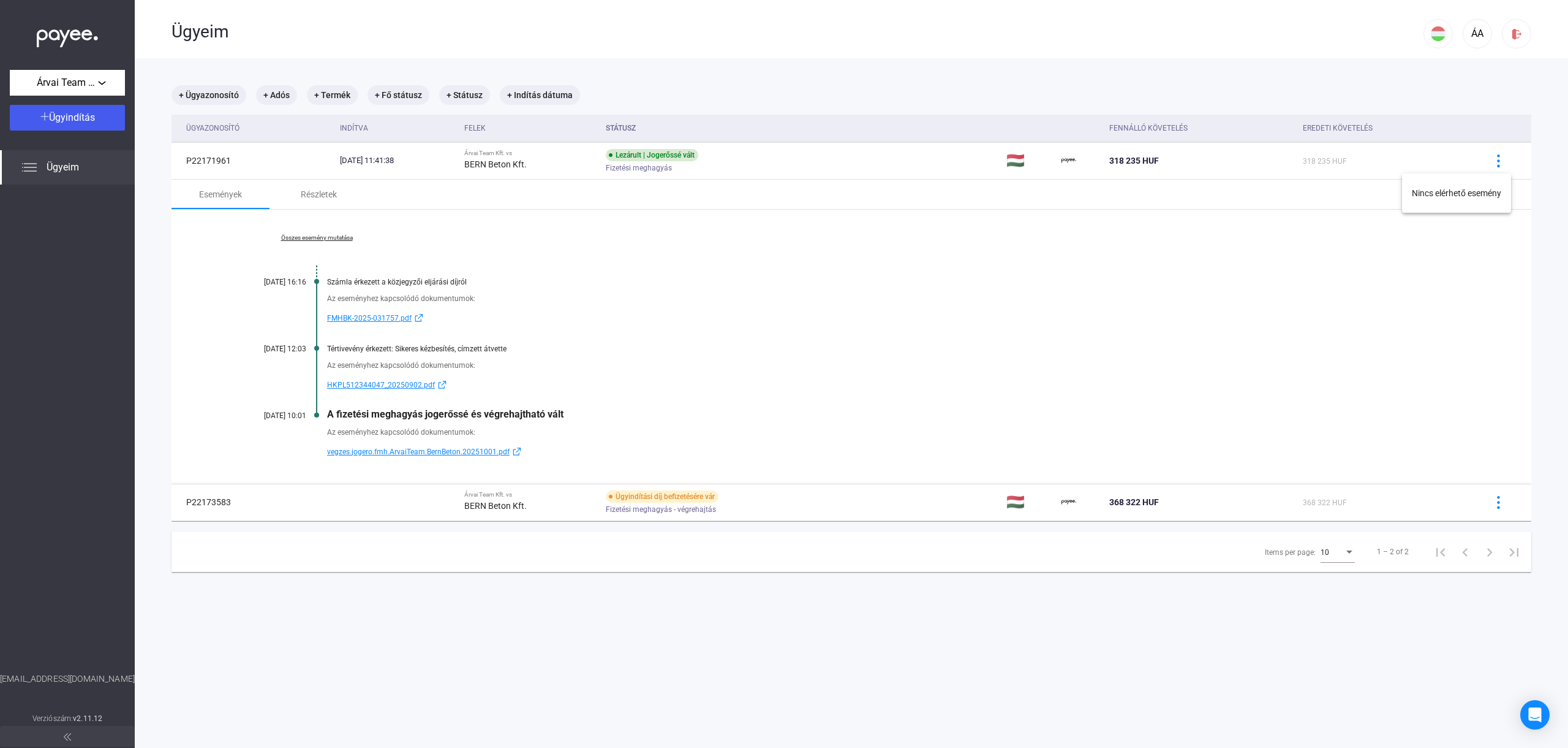
click at [1404, 163] on div at bounding box center [784, 374] width 1568 height 748
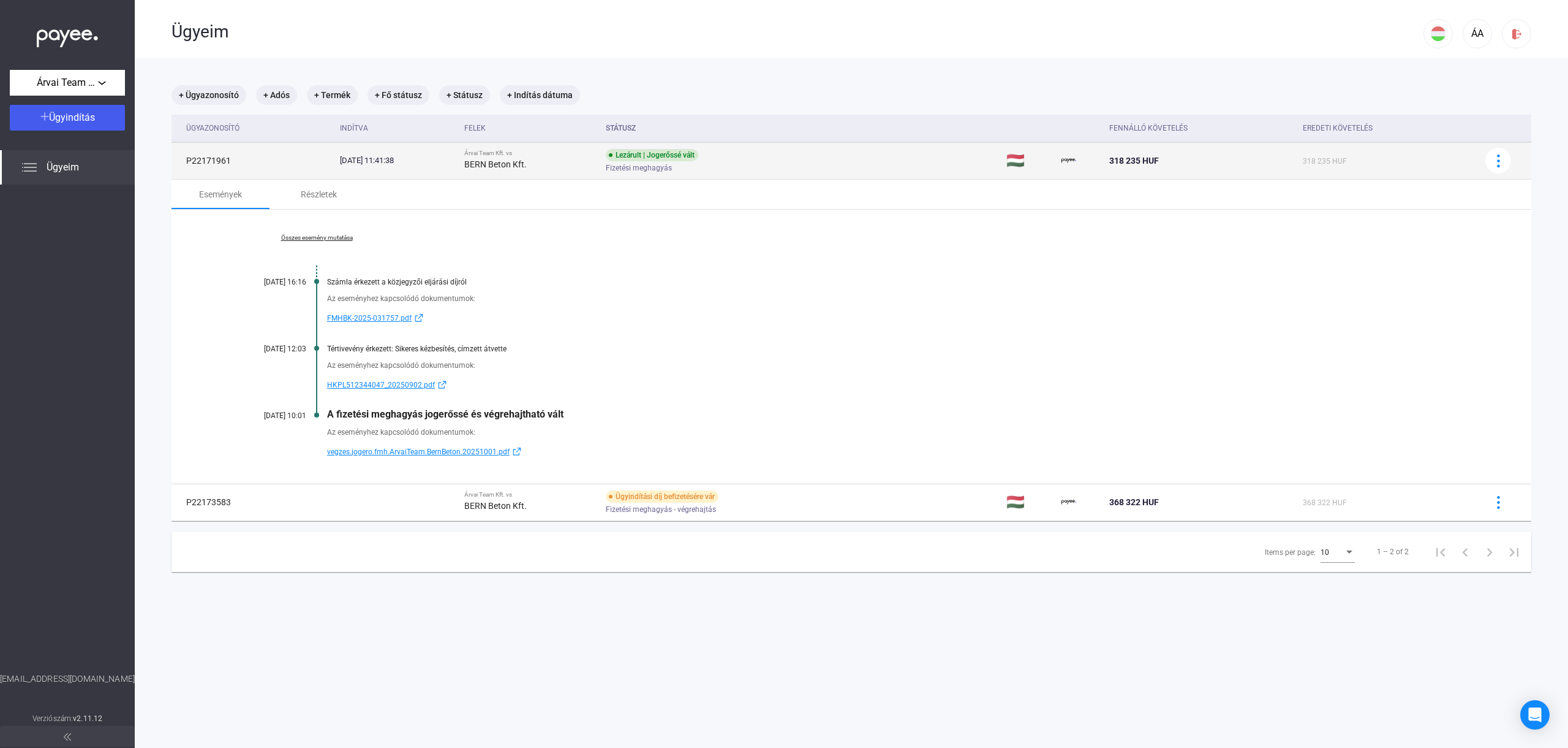
drag, startPoint x: 1348, startPoint y: 158, endPoint x: 1138, endPoint y: 162, distance: 210.0
click at [1160, 155] on tr "P22171961 [DATE] 11:41:38 Árvai Team Kft. vs BERN Beton Kft. Lezárult | Jogerős…" at bounding box center [852, 160] width 1360 height 36
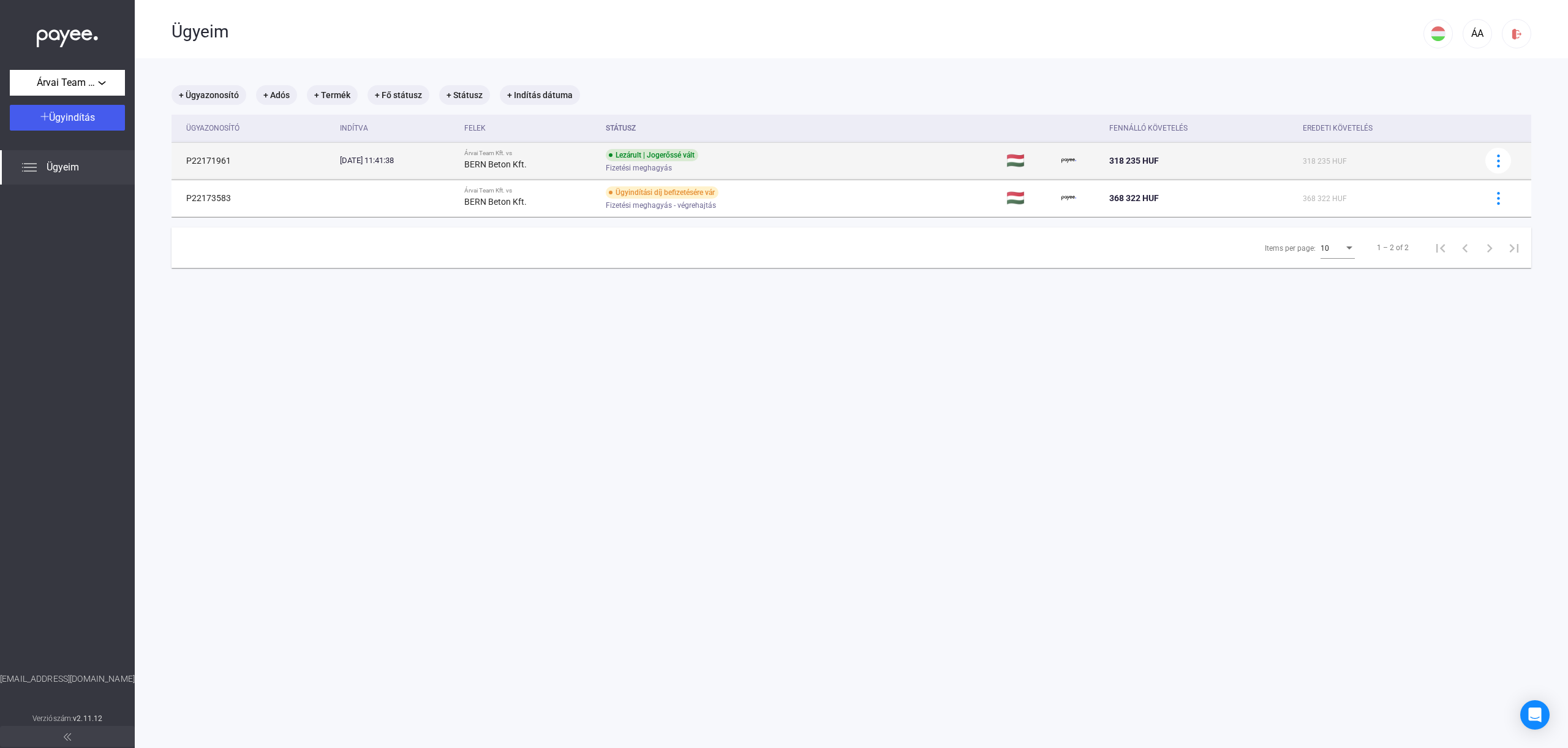
click at [199, 153] on td "P22171961" at bounding box center [254, 160] width 164 height 36
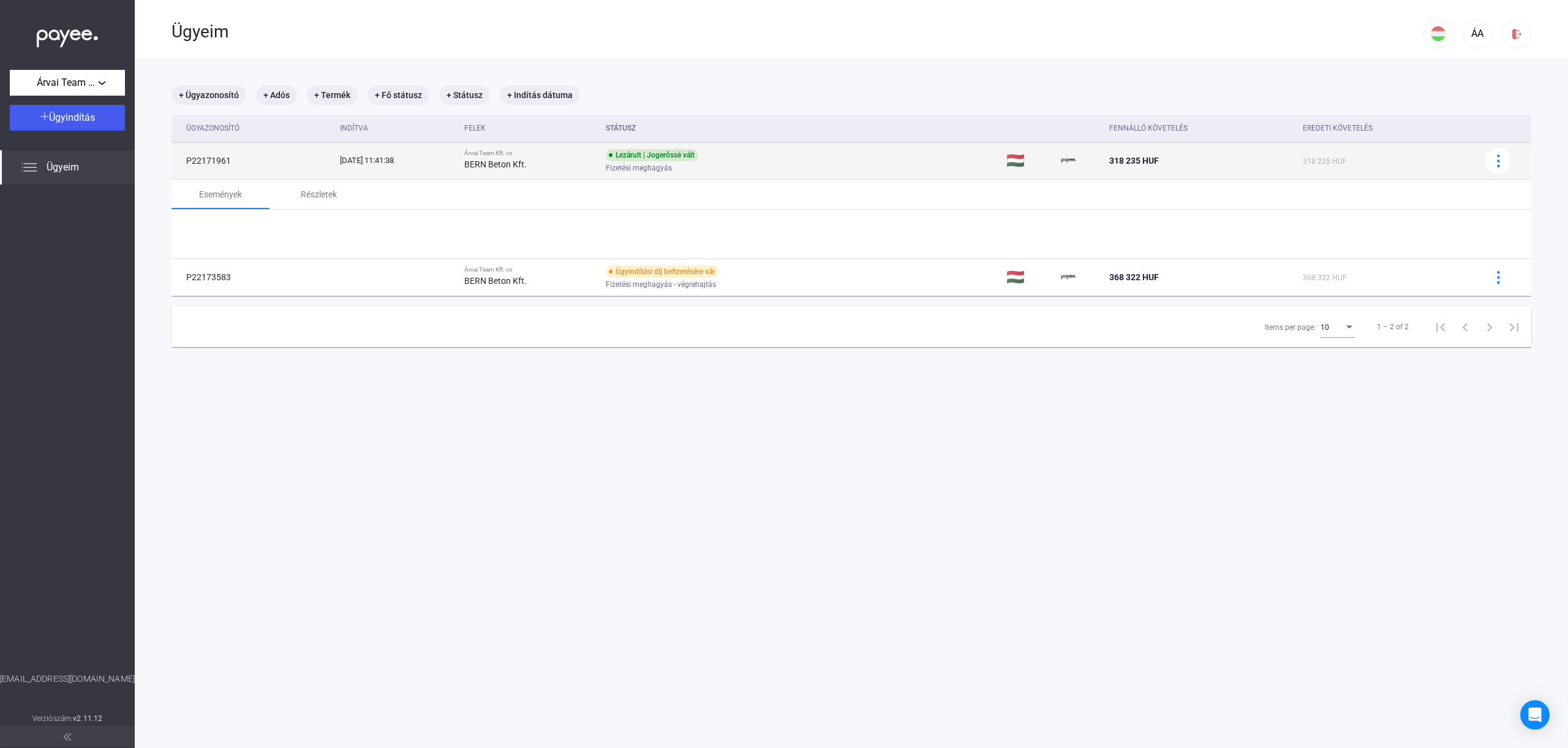
click at [427, 162] on div "[DATE] 11:41:38" at bounding box center [397, 160] width 115 height 12
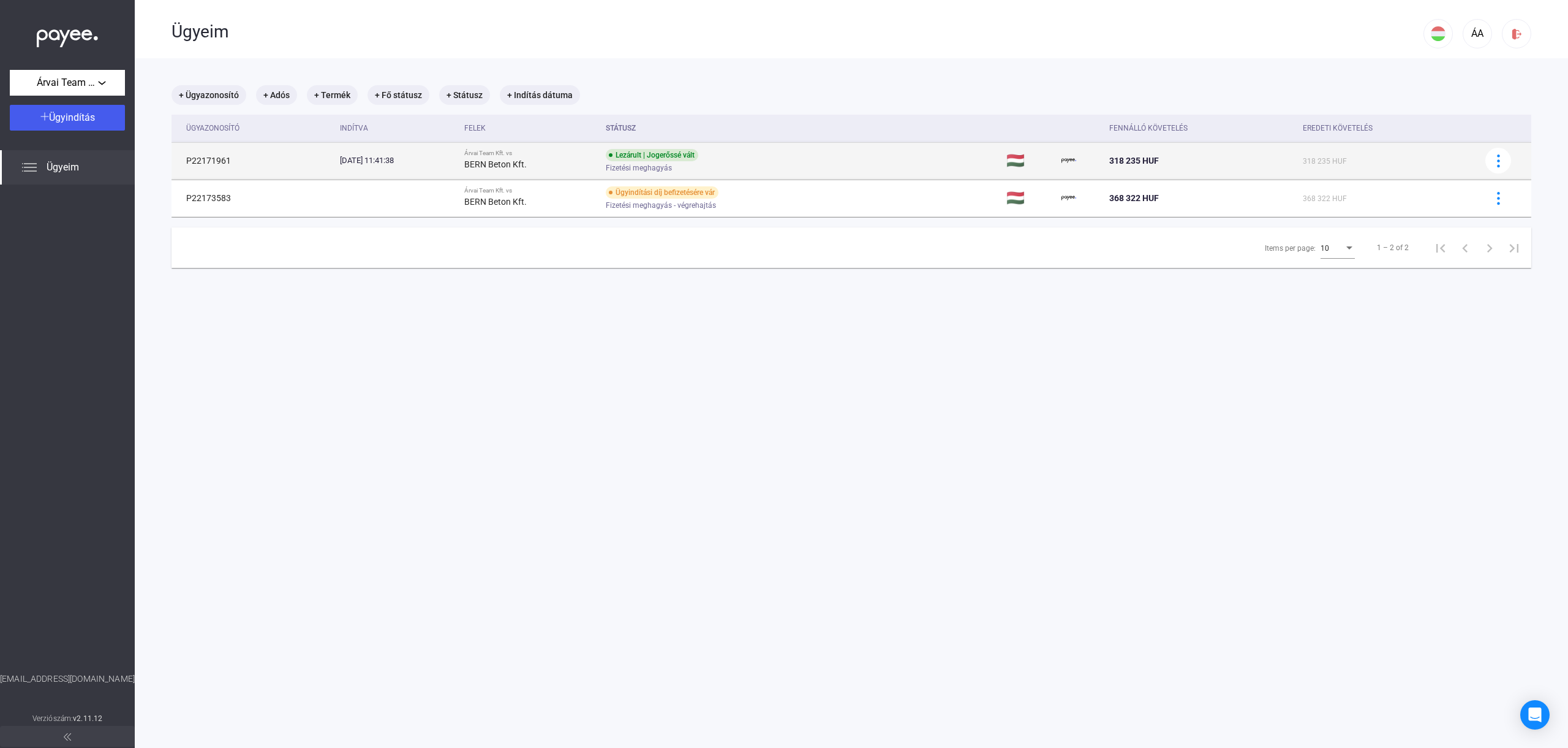
click at [407, 160] on div "[DATE] 11:41:38" at bounding box center [397, 160] width 115 height 12
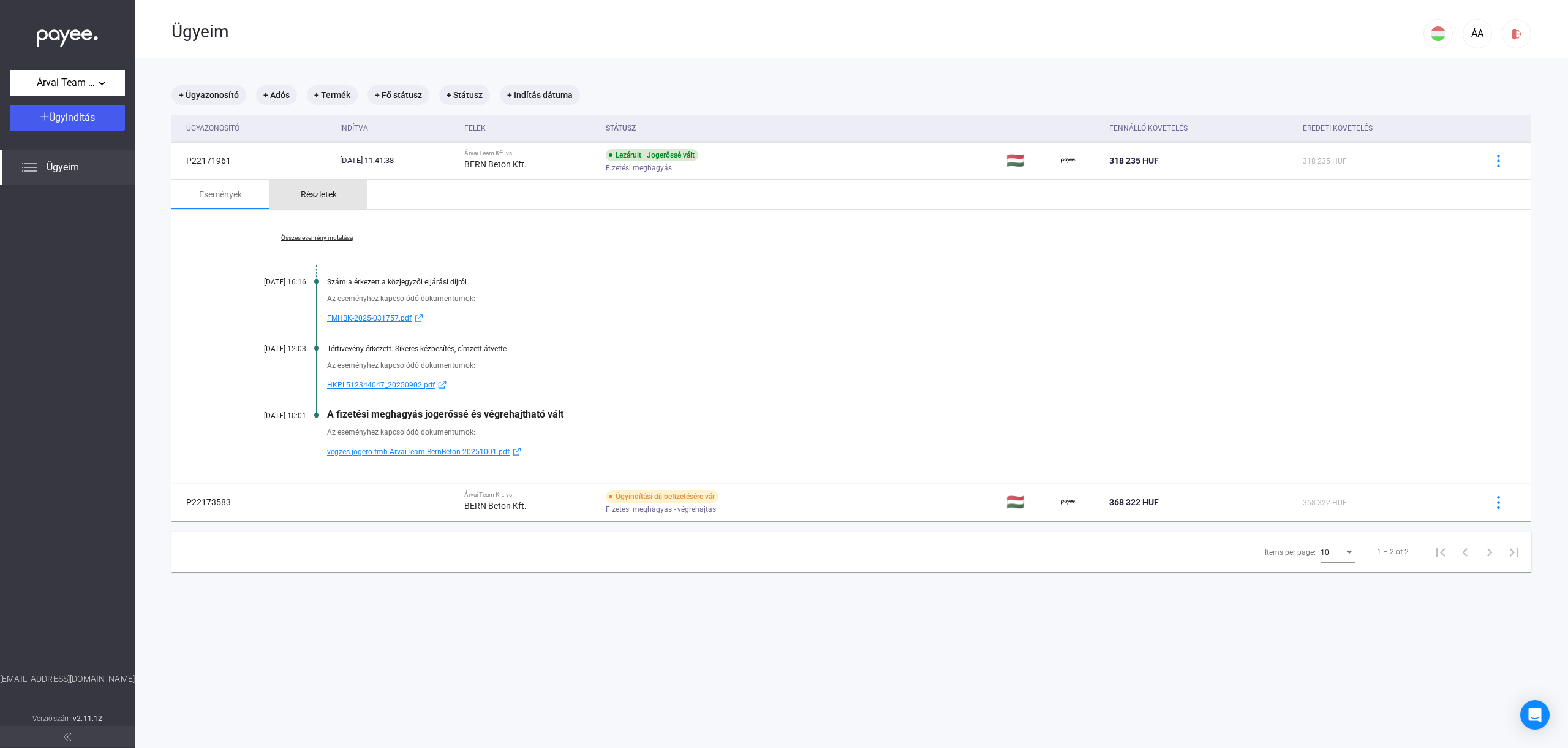
click at [318, 202] on div "Részletek" at bounding box center [318, 194] width 98 height 30
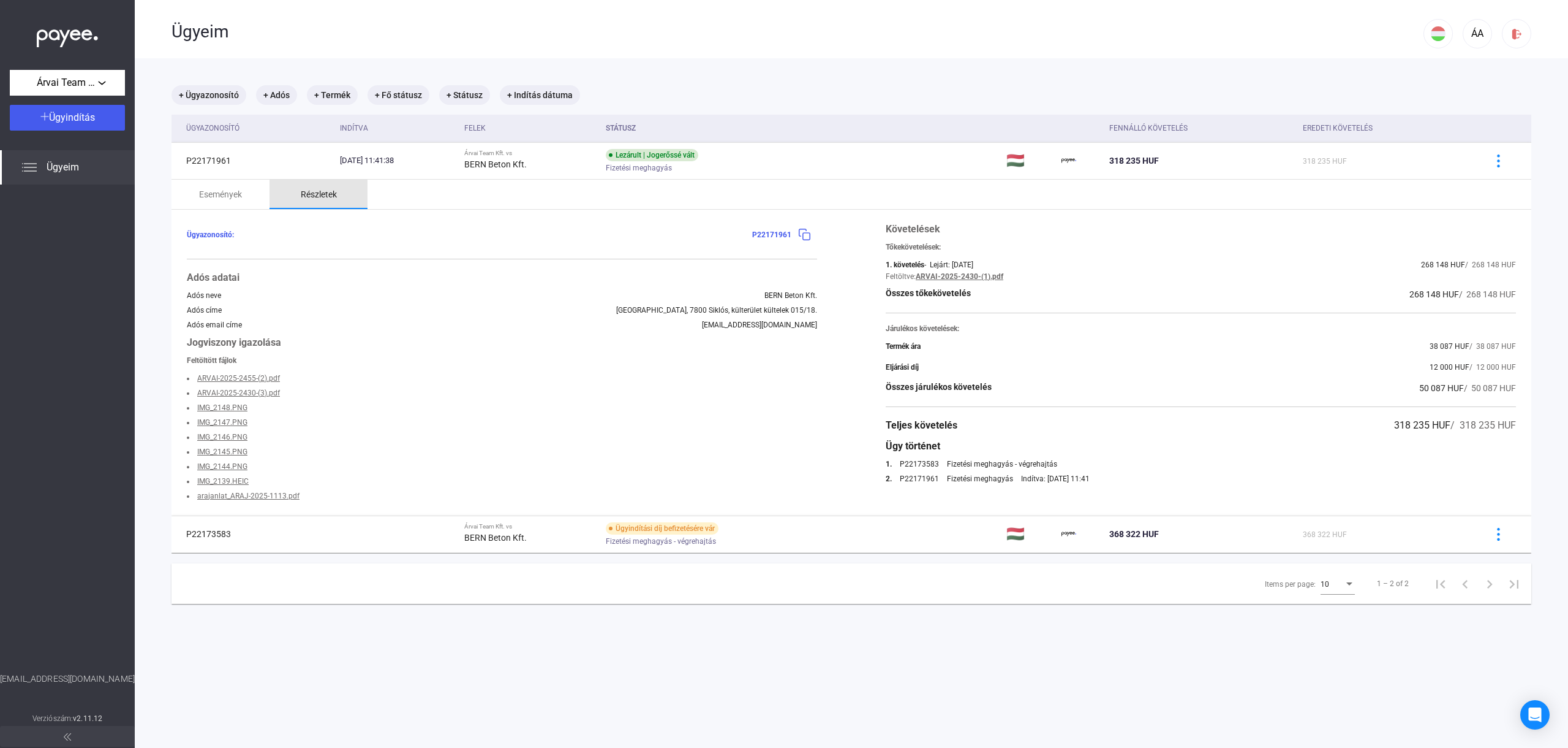
click at [319, 202] on div "Részletek" at bounding box center [318, 194] width 98 height 30
click at [227, 188] on div "Események" at bounding box center [221, 194] width 43 height 15
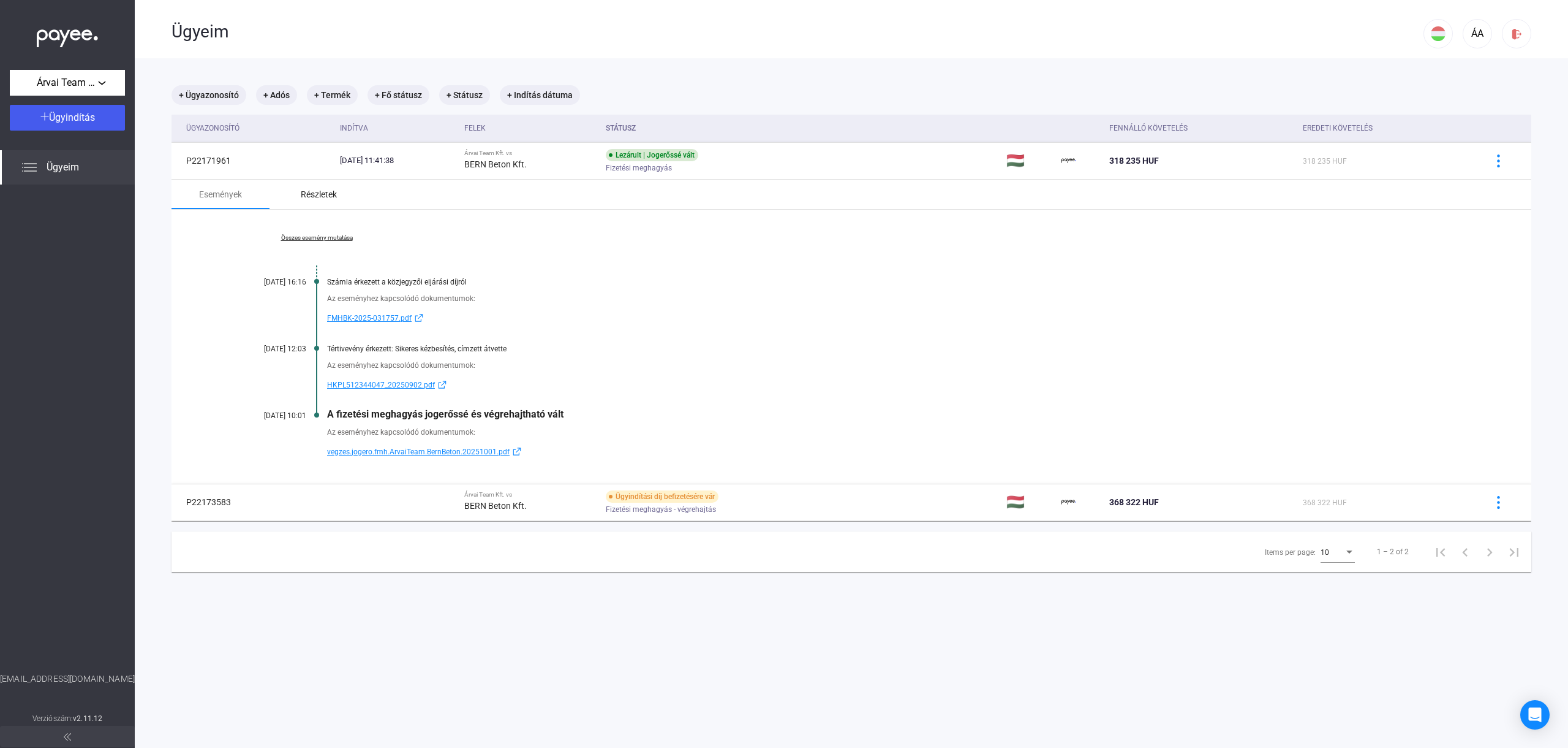
click at [333, 196] on div "Részletek" at bounding box center [319, 194] width 36 height 15
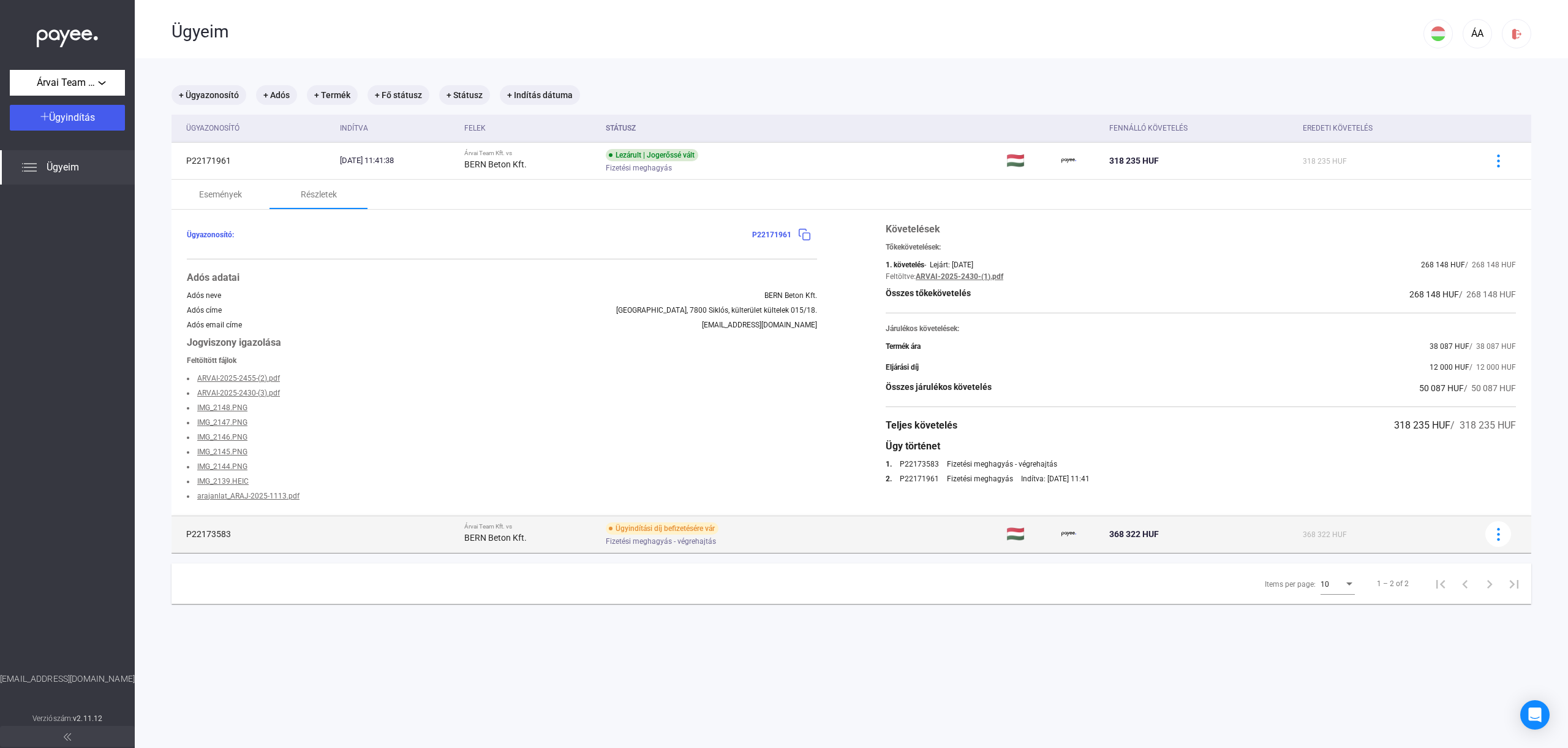
click at [683, 540] on span "Fizetési meghagyás - végrehajtás" at bounding box center [660, 541] width 110 height 15
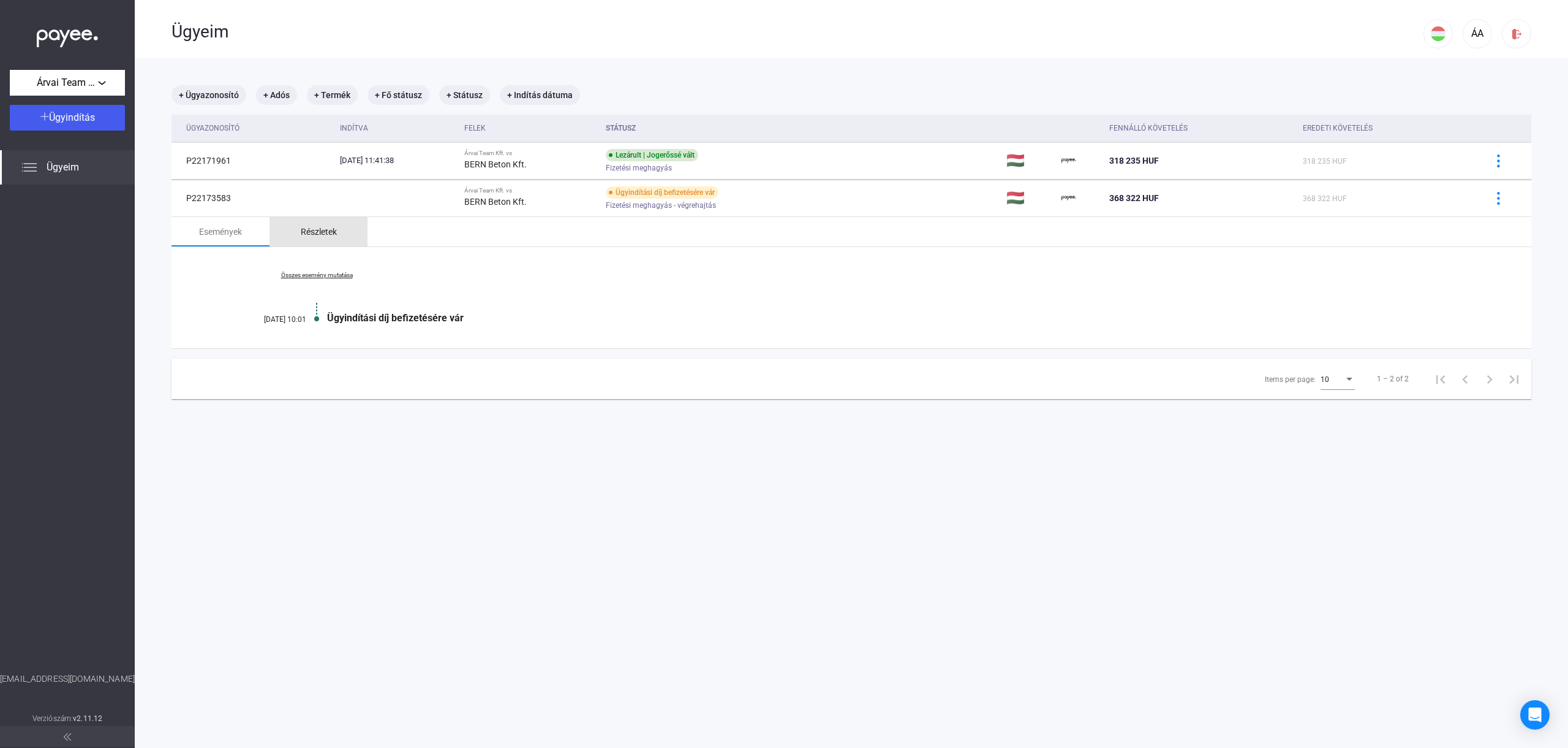
click at [328, 236] on div "Részletek" at bounding box center [319, 231] width 36 height 15
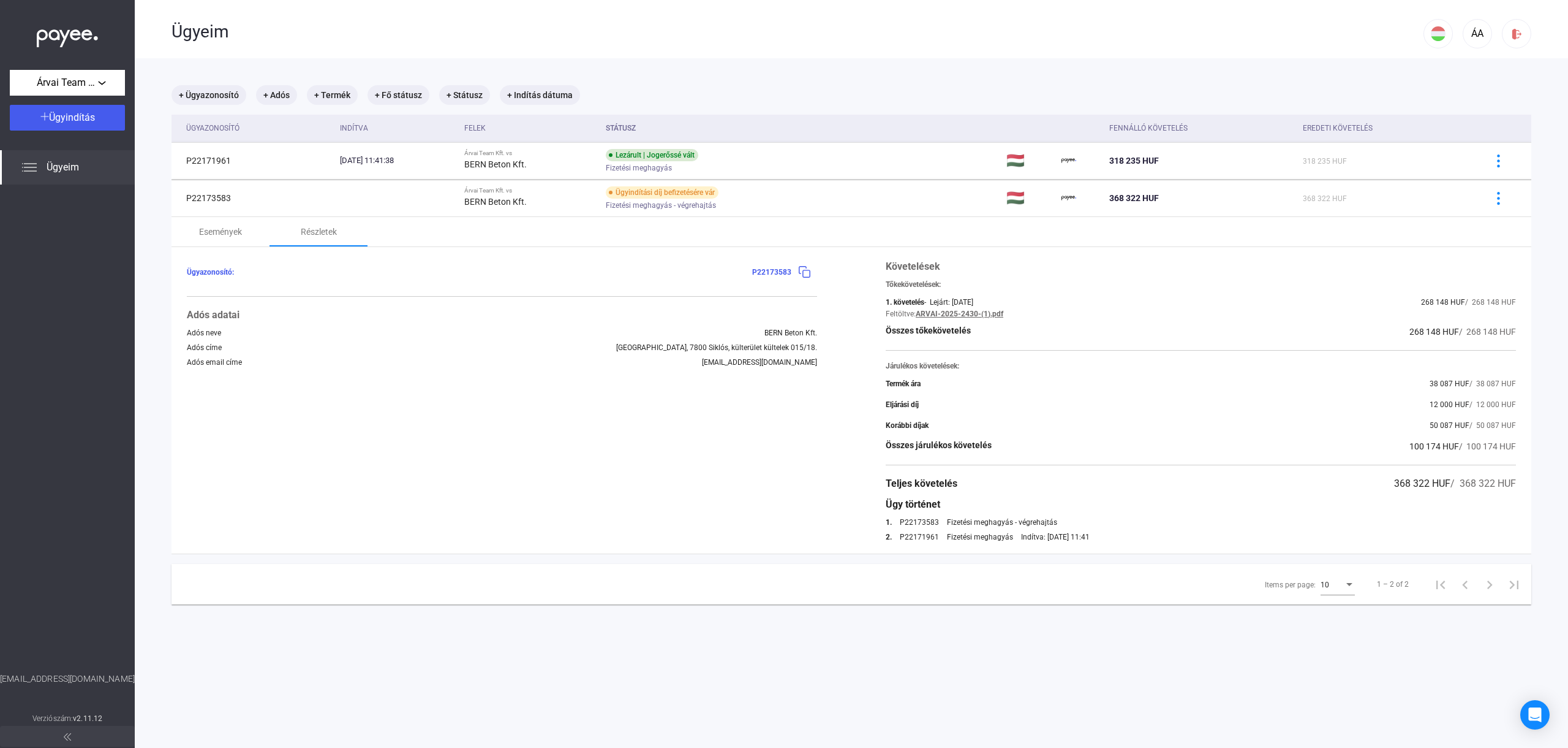
drag, startPoint x: 1046, startPoint y: 522, endPoint x: 993, endPoint y: 512, distance: 53.9
click at [993, 512] on div "Követelések Tőkekövetelések: 1. követelés - Lejárt: [DATE] 268 148 HUF / 268 14…" at bounding box center [1200, 400] width 630 height 282
click at [1008, 518] on div "Fizetési meghagyás - végrehajtás" at bounding box center [1001, 522] width 110 height 8
drag, startPoint x: 1059, startPoint y: 532, endPoint x: 1106, endPoint y: 534, distance: 47.0
click at [1105, 534] on div "2. P22171961 Fizetési meghagyás Indítva: [DATE] 11:41" at bounding box center [1200, 536] width 630 height 8
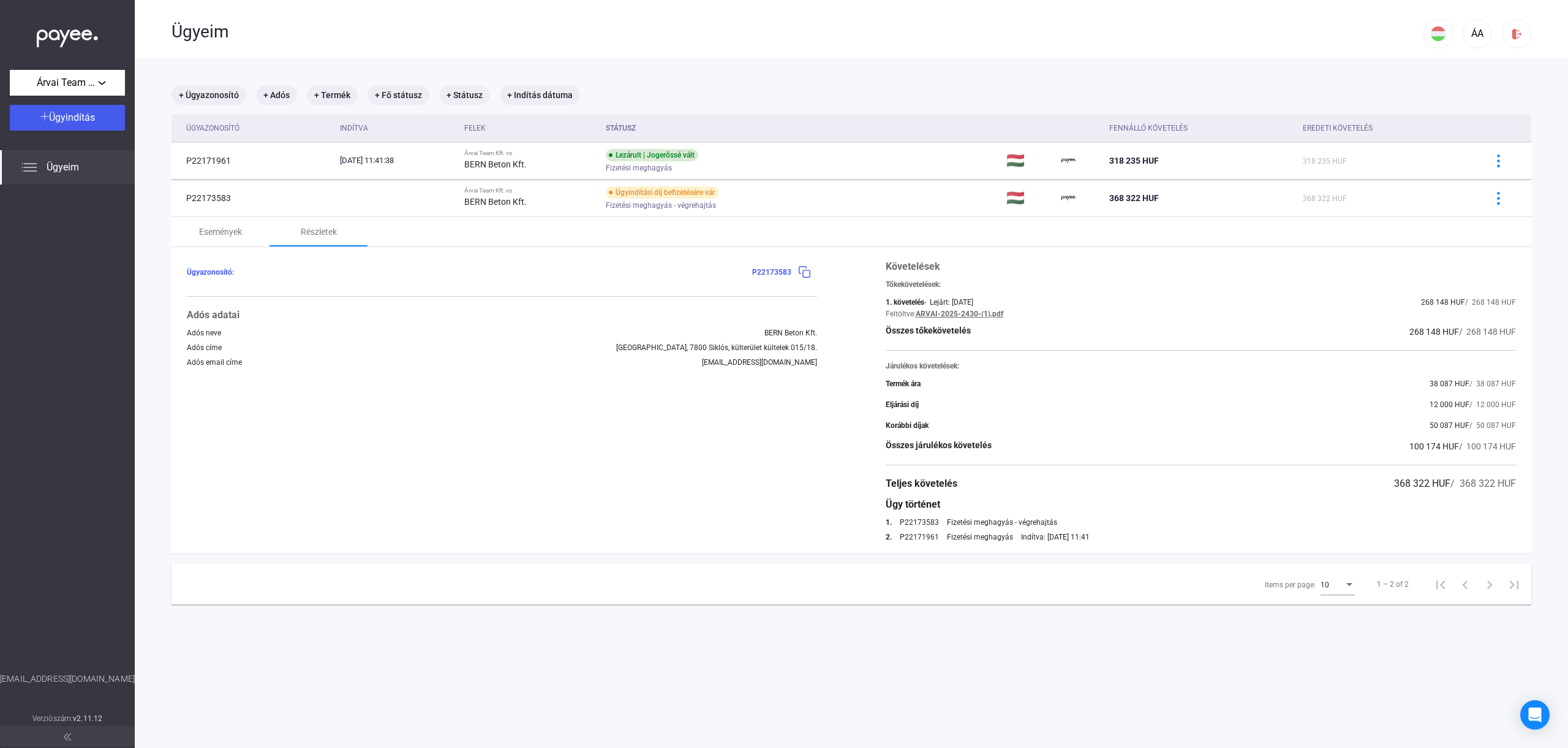
click at [1106, 534] on div "2. P22171961 Fizetési meghagyás Indítva: [DATE] 11:41" at bounding box center [1200, 536] width 630 height 8
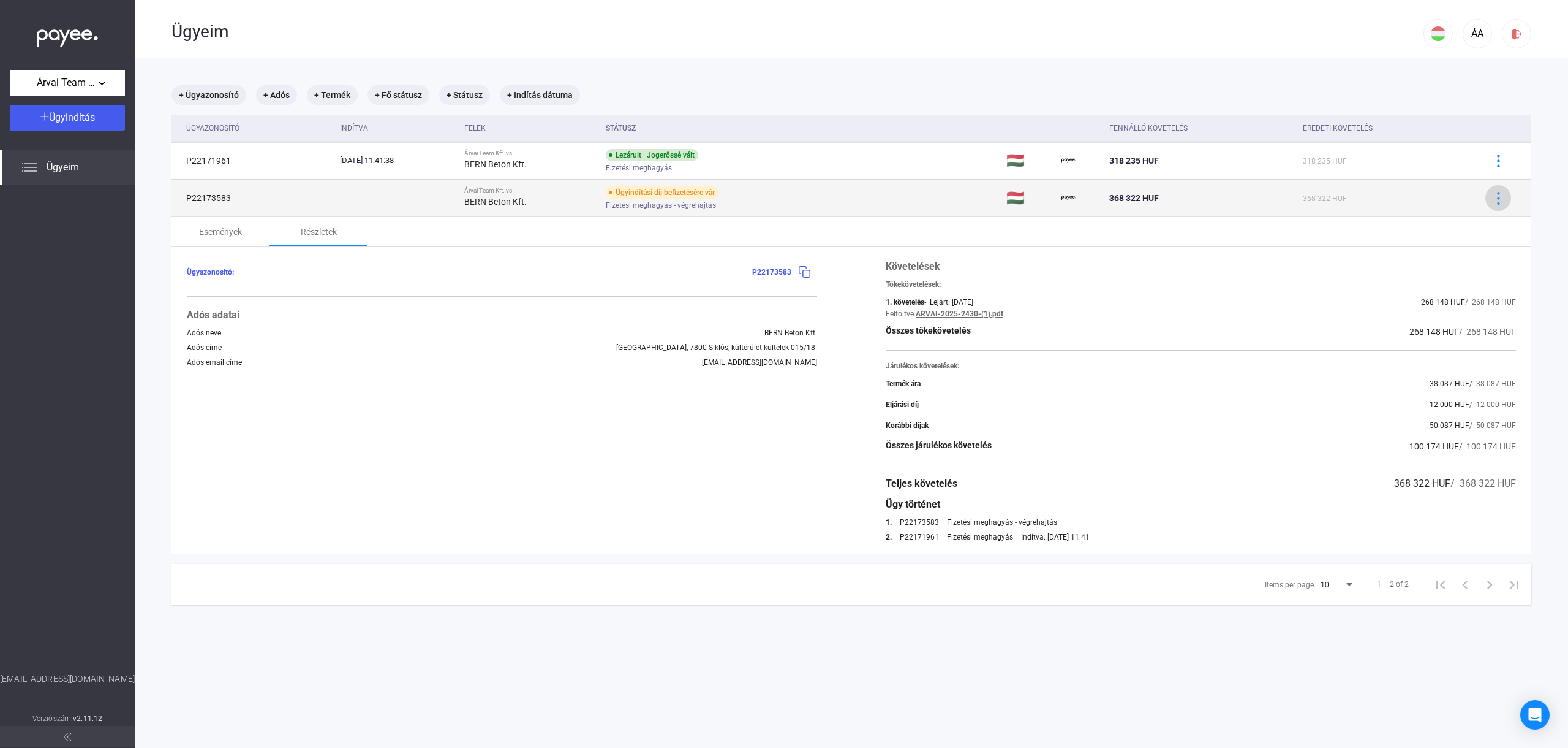
click at [1501, 198] on img at bounding box center [1499, 198] width 13 height 13
click at [1501, 198] on div at bounding box center [784, 374] width 1568 height 748
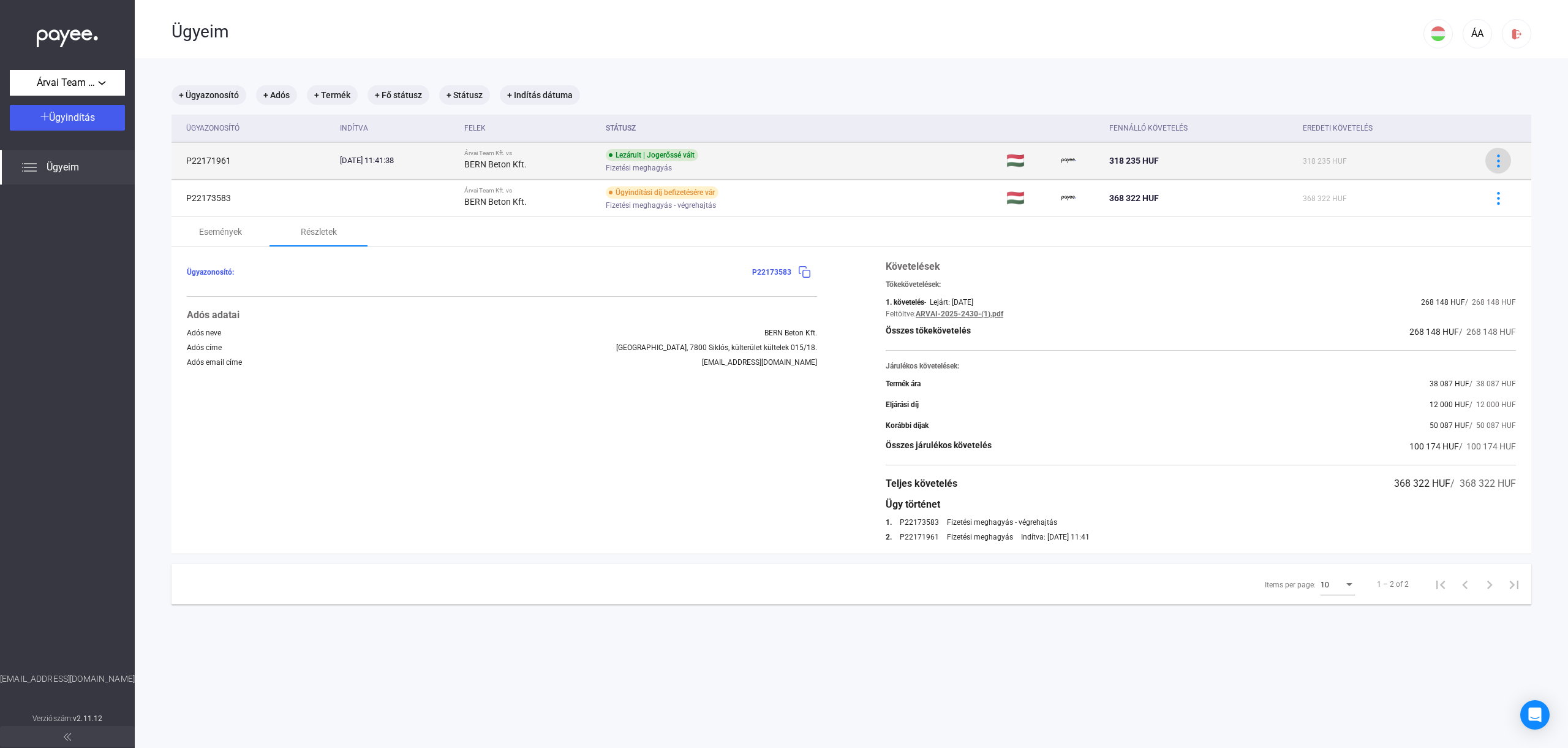
click at [1491, 158] on div at bounding box center [1498, 161] width 18 height 13
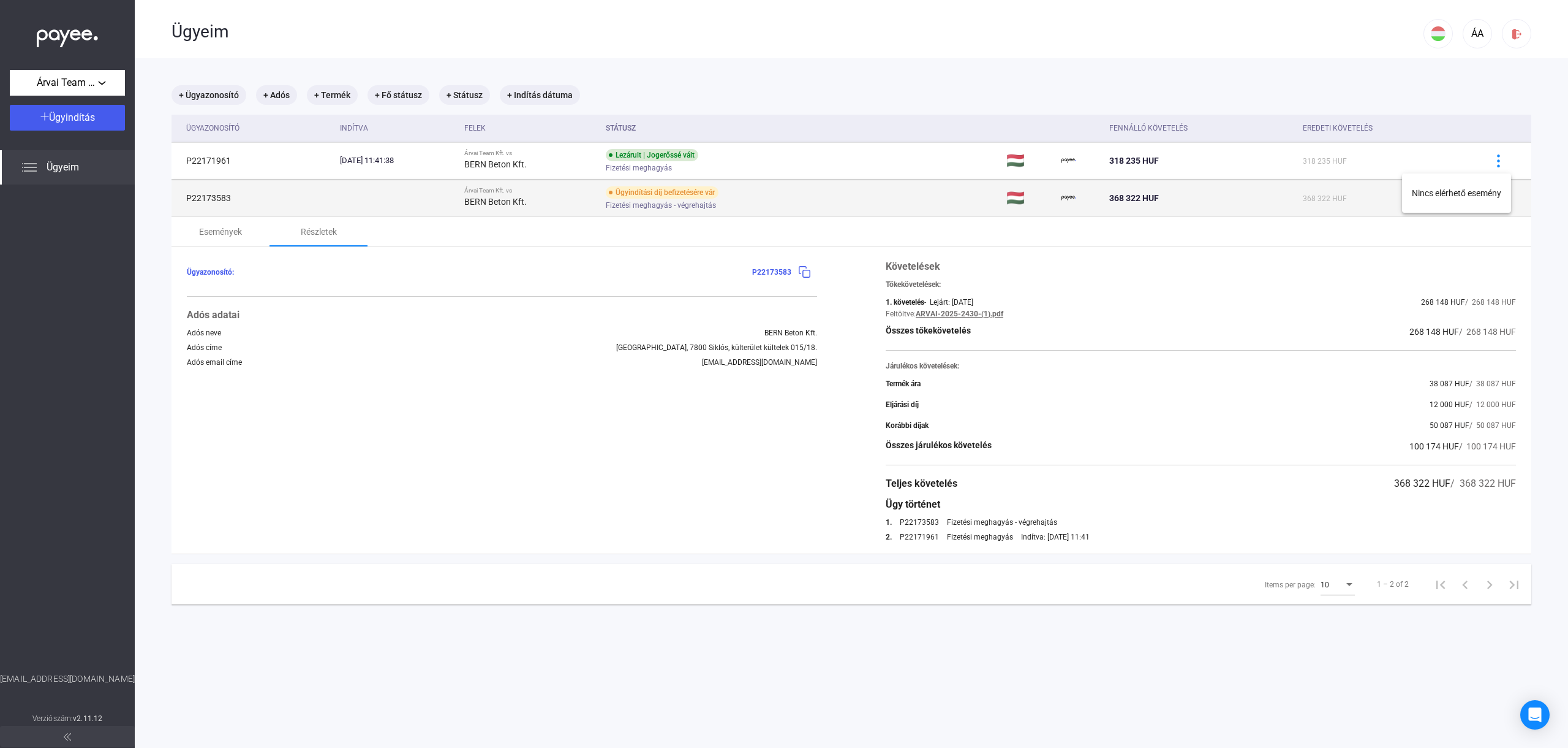
drag, startPoint x: 1516, startPoint y: 169, endPoint x: 1505, endPoint y: 188, distance: 22.0
click at [1516, 169] on div at bounding box center [784, 374] width 1568 height 748
click at [1499, 195] on img at bounding box center [1499, 198] width 13 height 13
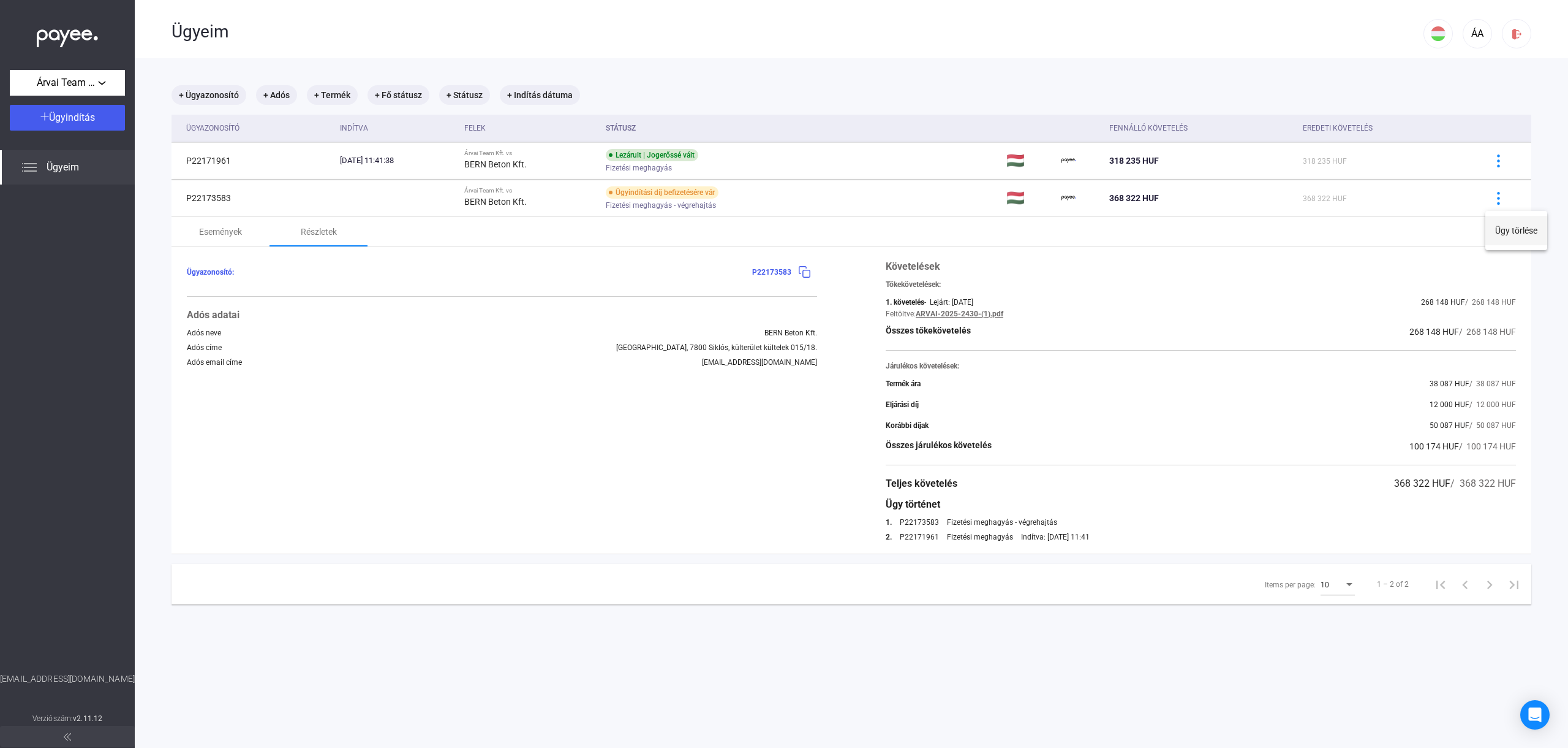
click at [1509, 241] on button "Ügy törlése" at bounding box center [1516, 231] width 62 height 30
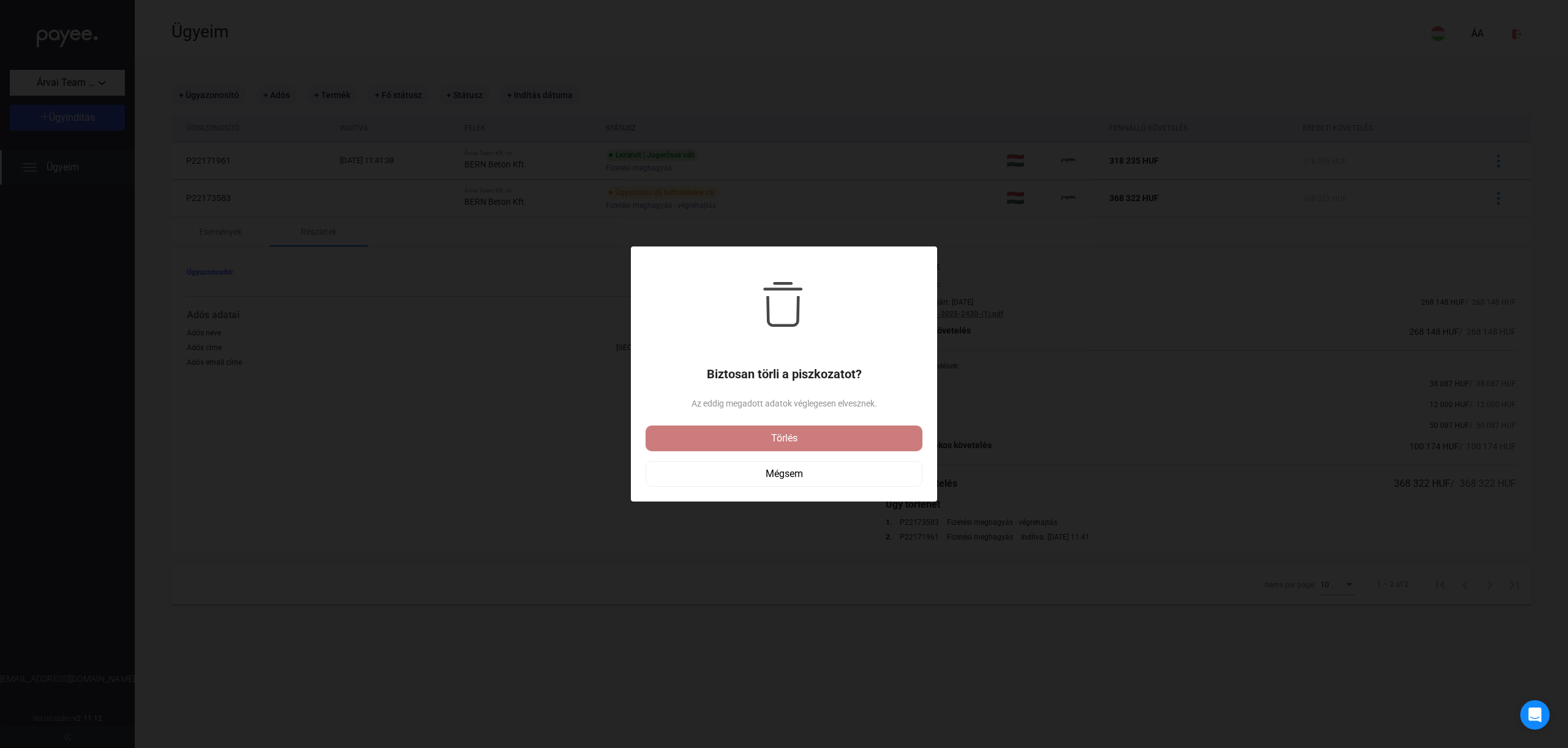
click at [790, 444] on div "Törlés" at bounding box center [784, 438] width 269 height 15
